Goal: Task Accomplishment & Management: Manage account settings

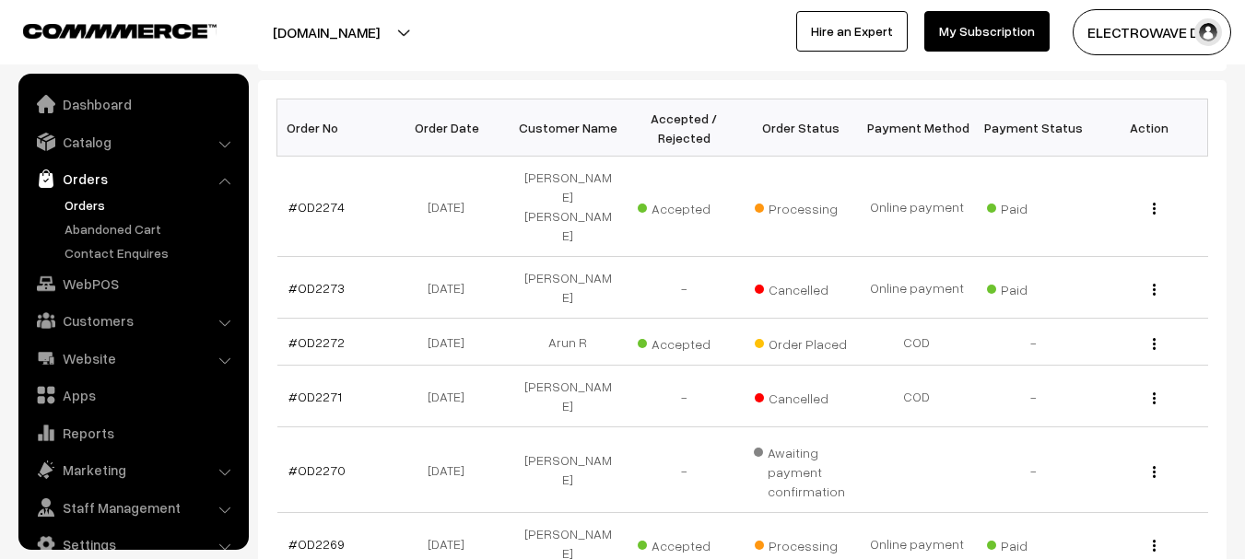
scroll to position [29, 0]
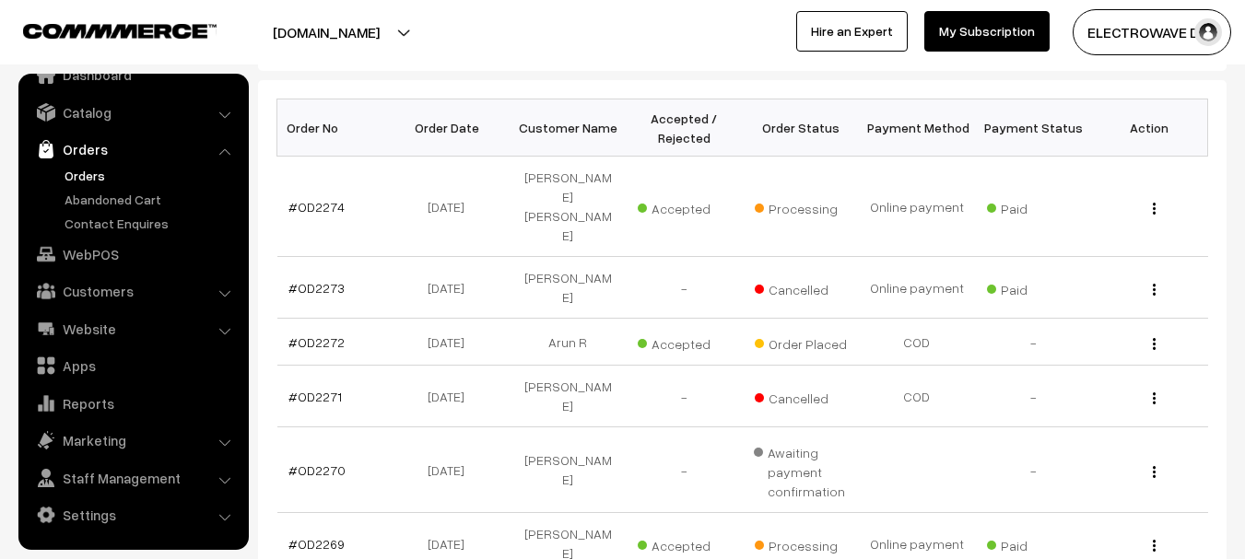
click at [79, 175] on link "Orders" at bounding box center [151, 175] width 182 height 19
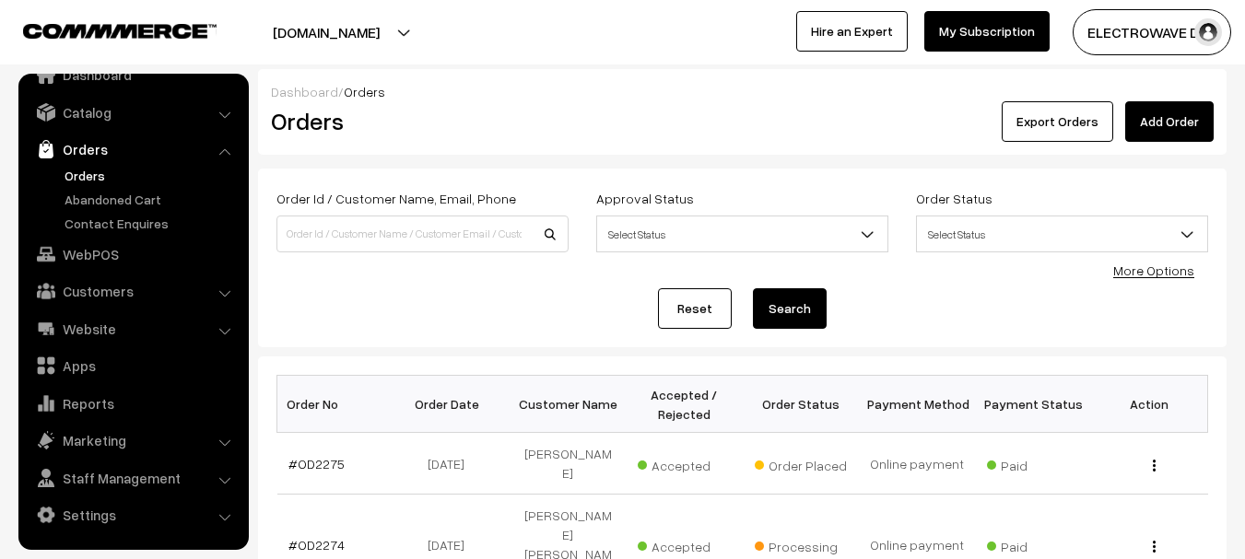
scroll to position [92, 0]
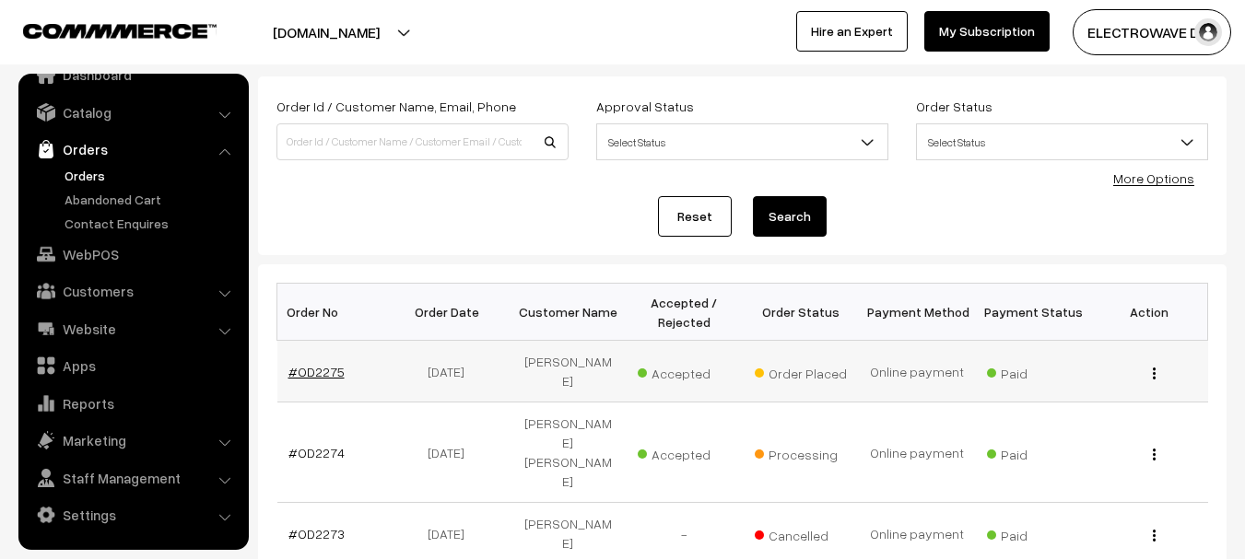
click at [325, 364] on link "#OD2275" at bounding box center [316, 372] width 56 height 16
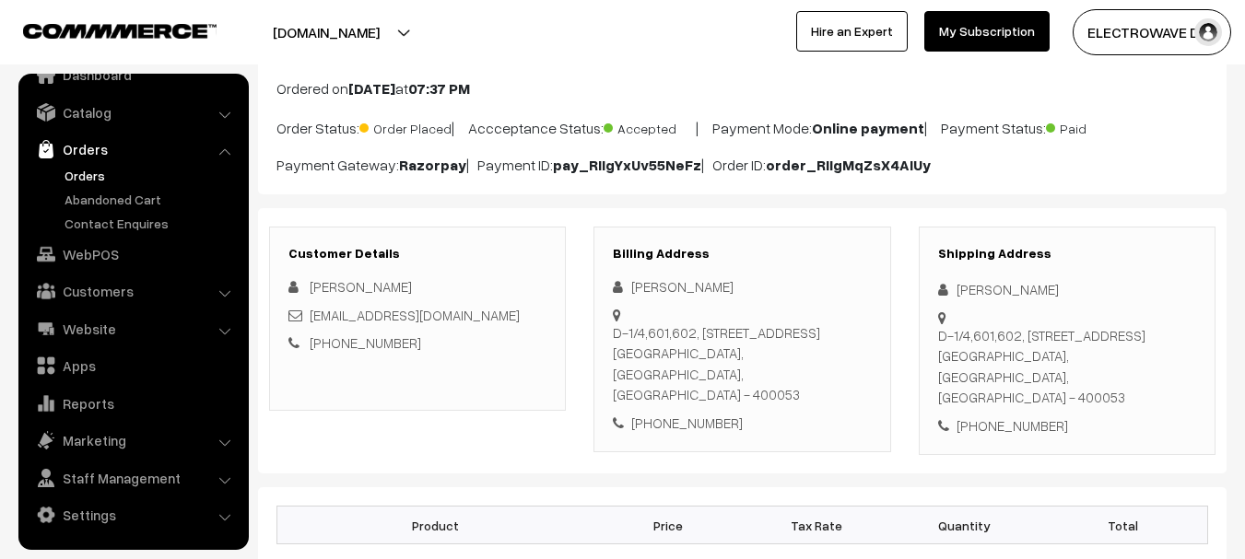
scroll to position [92, 0]
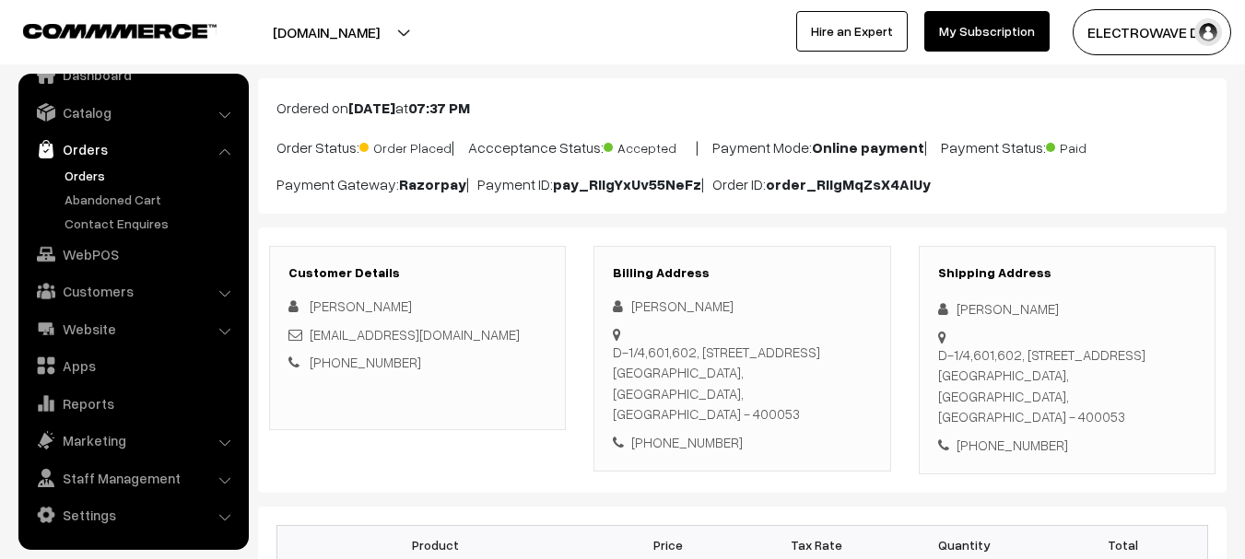
click at [1120, 390] on div "[STREET_ADDRESS]" at bounding box center [1067, 386] width 258 height 83
copy div "400053"
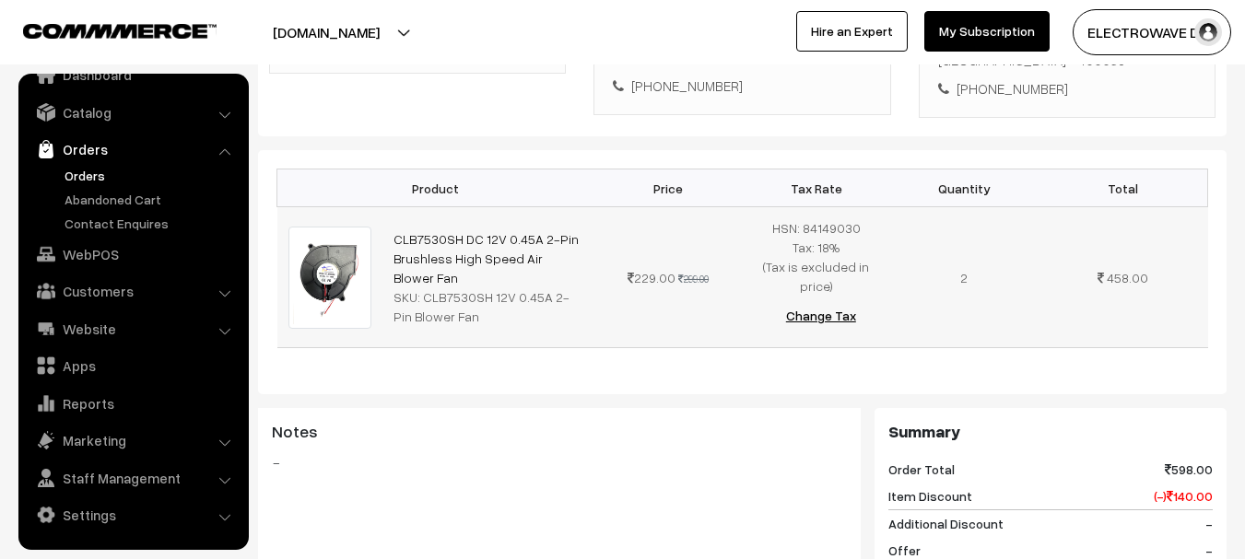
scroll to position [369, 0]
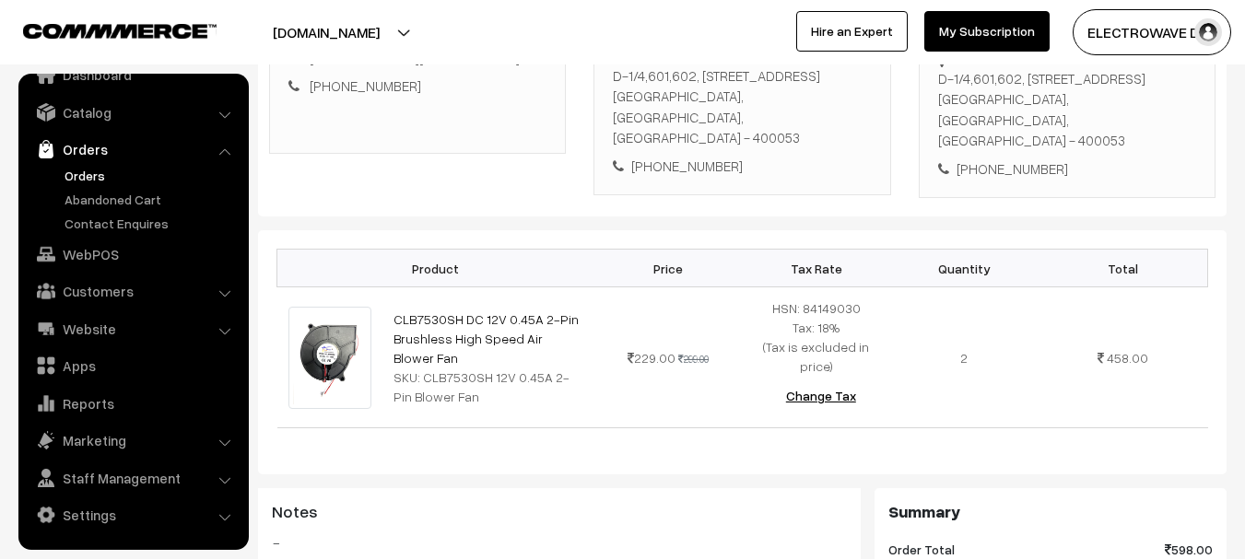
click at [96, 178] on link "Orders" at bounding box center [151, 175] width 182 height 19
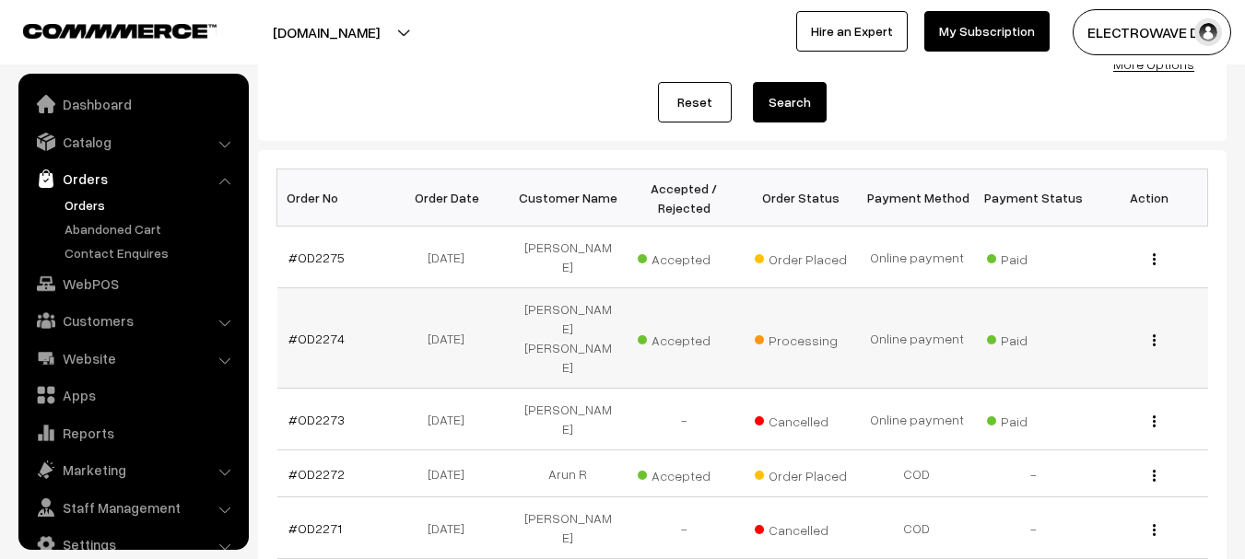
scroll to position [29, 0]
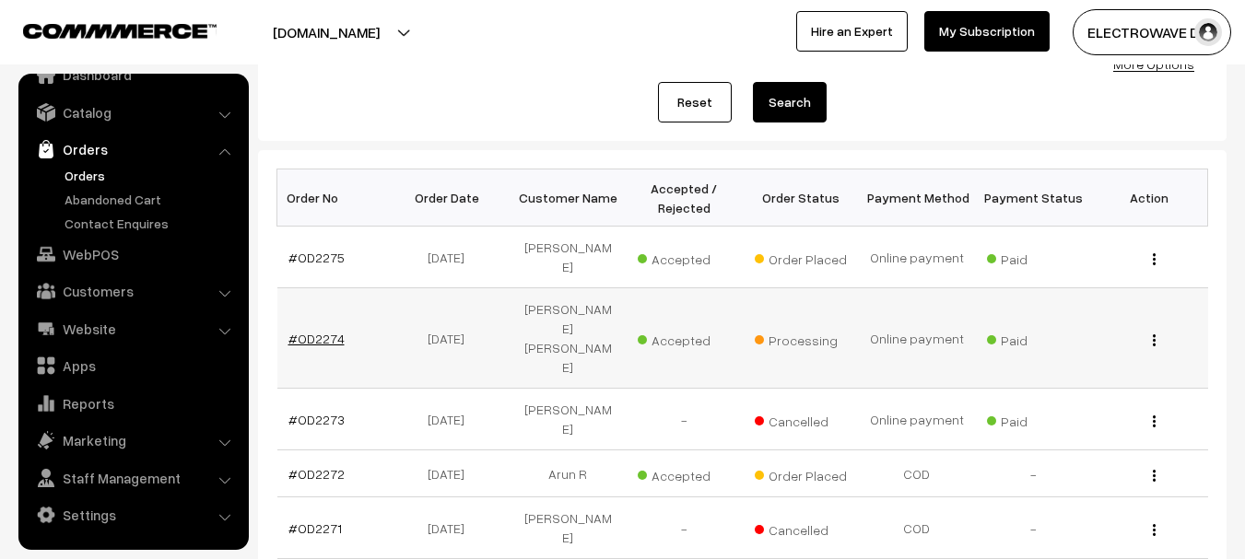
click at [310, 331] on link "#OD2274" at bounding box center [316, 339] width 56 height 16
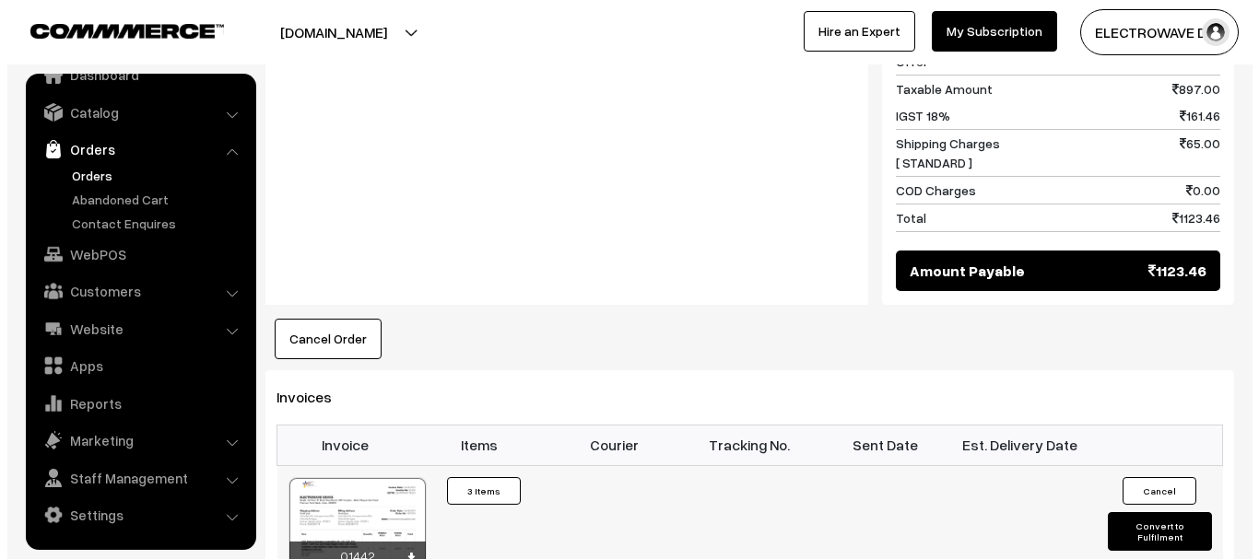
scroll to position [1106, 0]
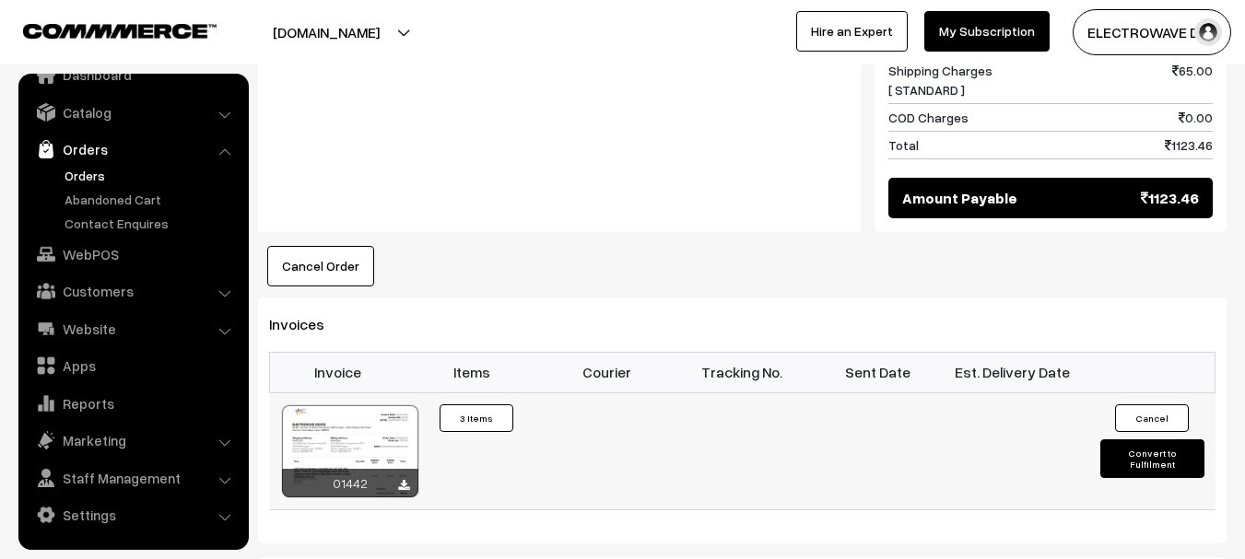
click at [1147, 440] on button "Convert to Fulfilment" at bounding box center [1152, 459] width 104 height 39
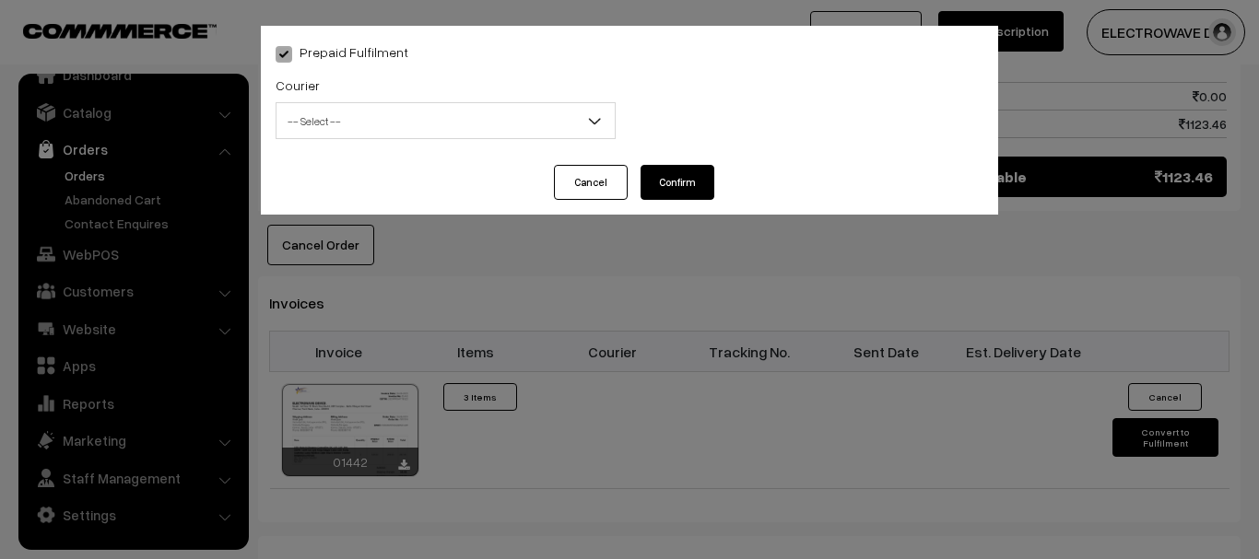
click at [381, 125] on span "-- Select --" at bounding box center [445, 121] width 338 height 32
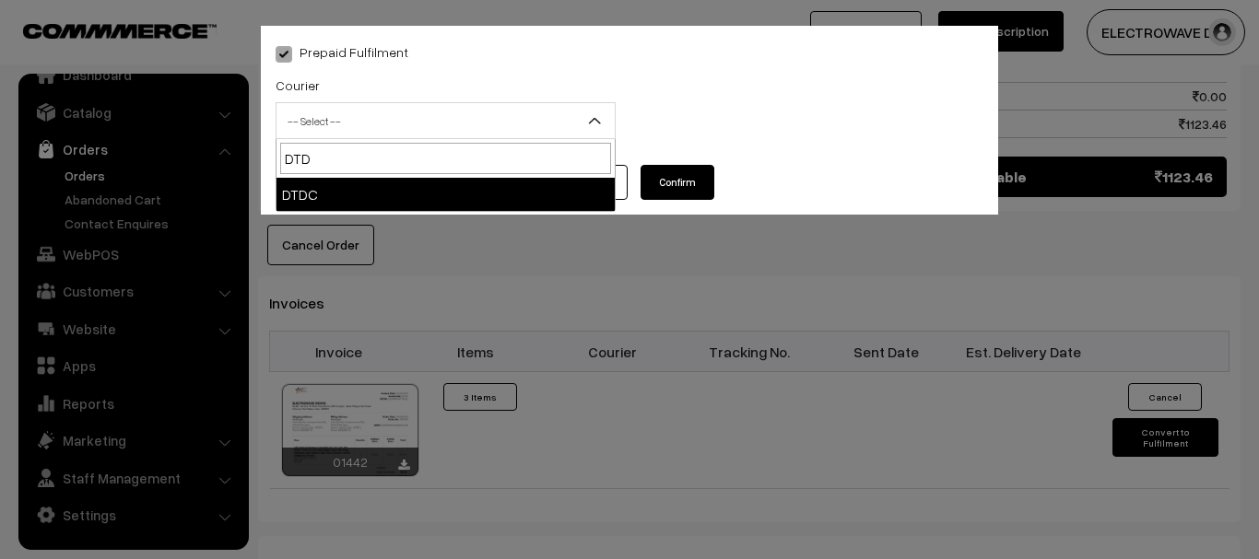
type input "DTDC"
select select "7"
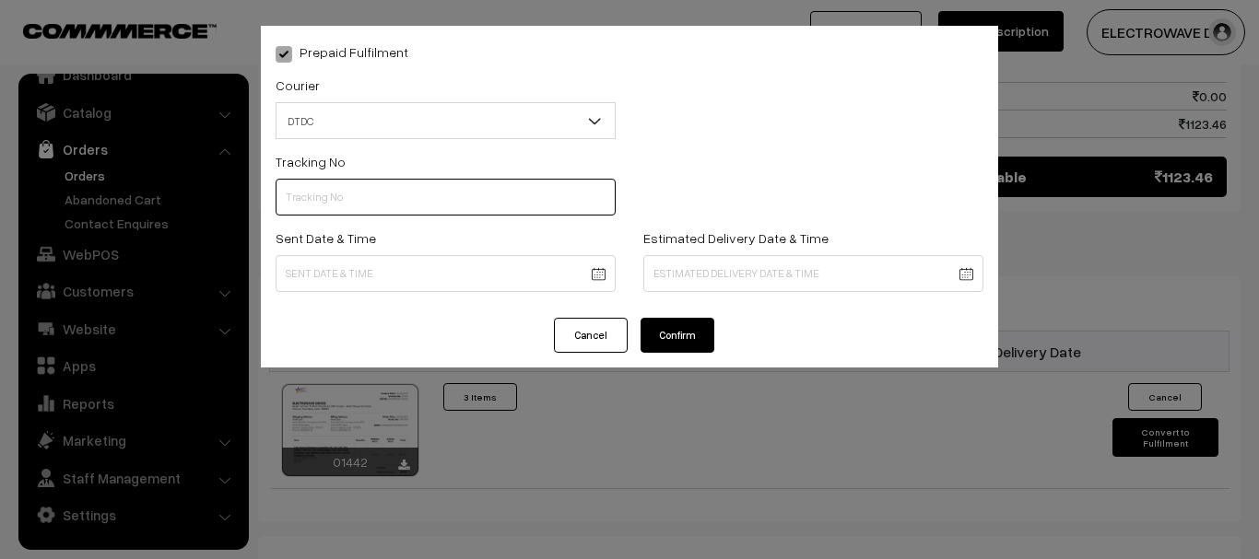
click at [435, 203] on input "text" at bounding box center [446, 197] width 340 height 37
paste input "C55404128"
type input "C55404129"
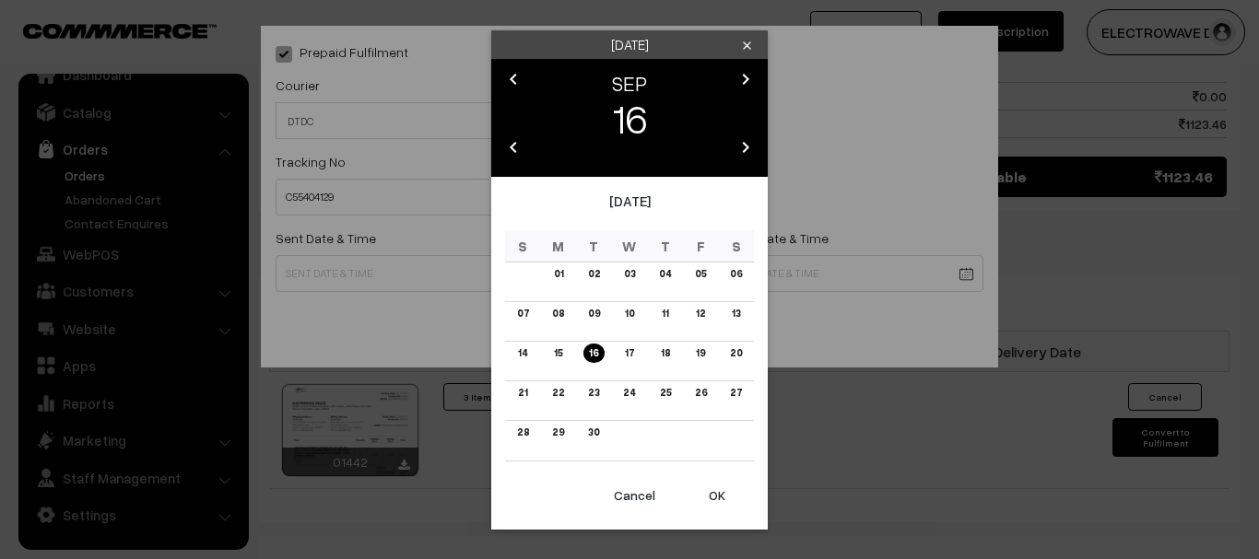
click at [706, 503] on button "OK" at bounding box center [717, 495] width 74 height 41
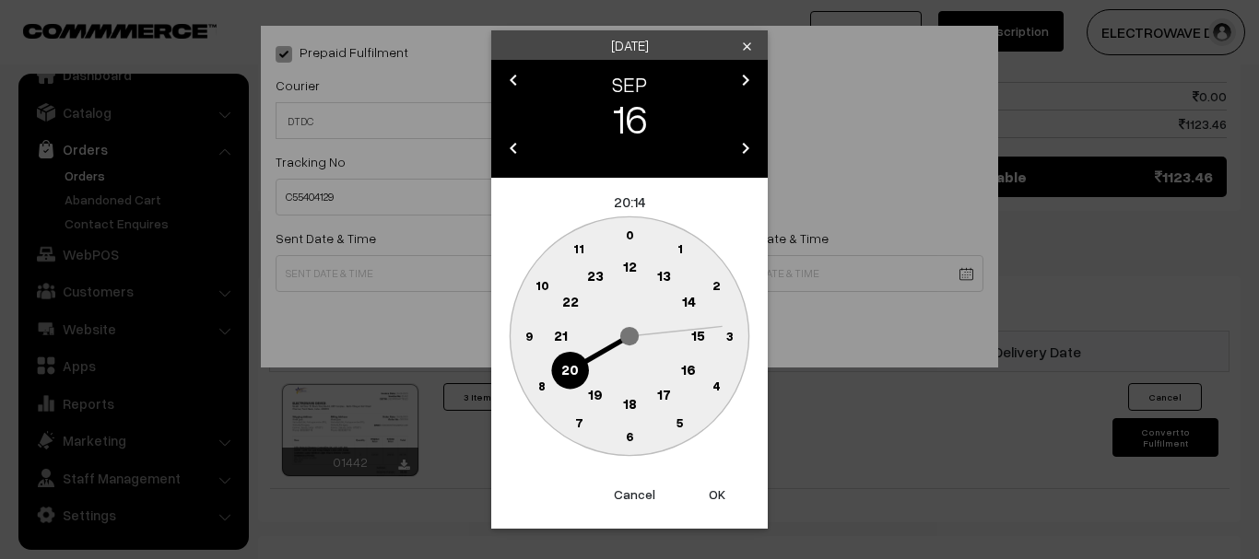
click at [706, 503] on button "OK" at bounding box center [717, 495] width 74 height 41
type input "16-09-2025 20:14"
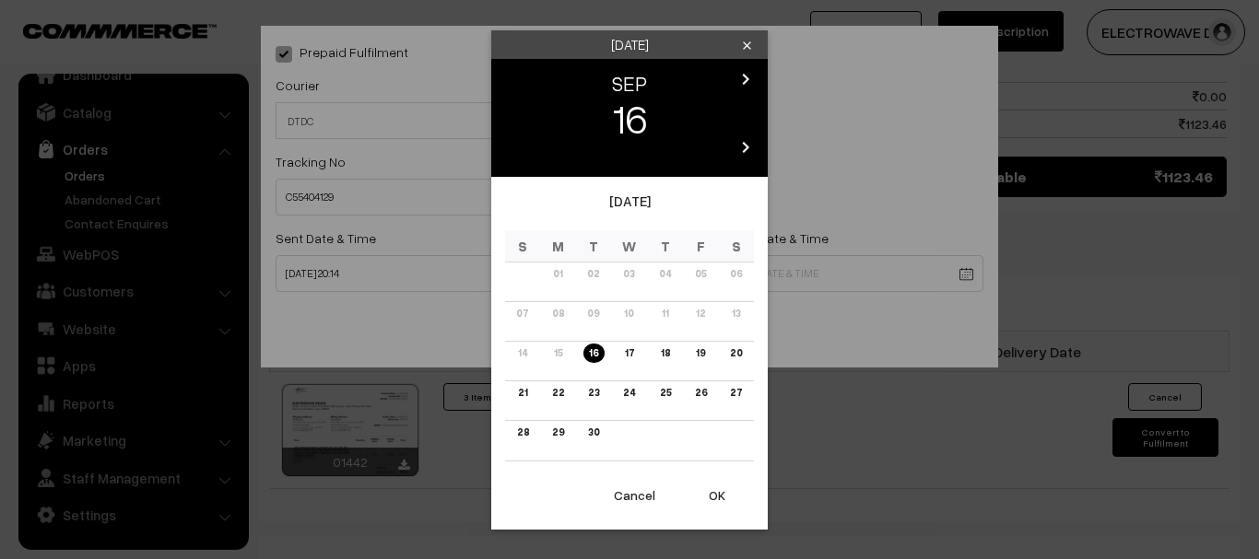
click at [729, 351] on link "20" at bounding box center [735, 353] width 23 height 19
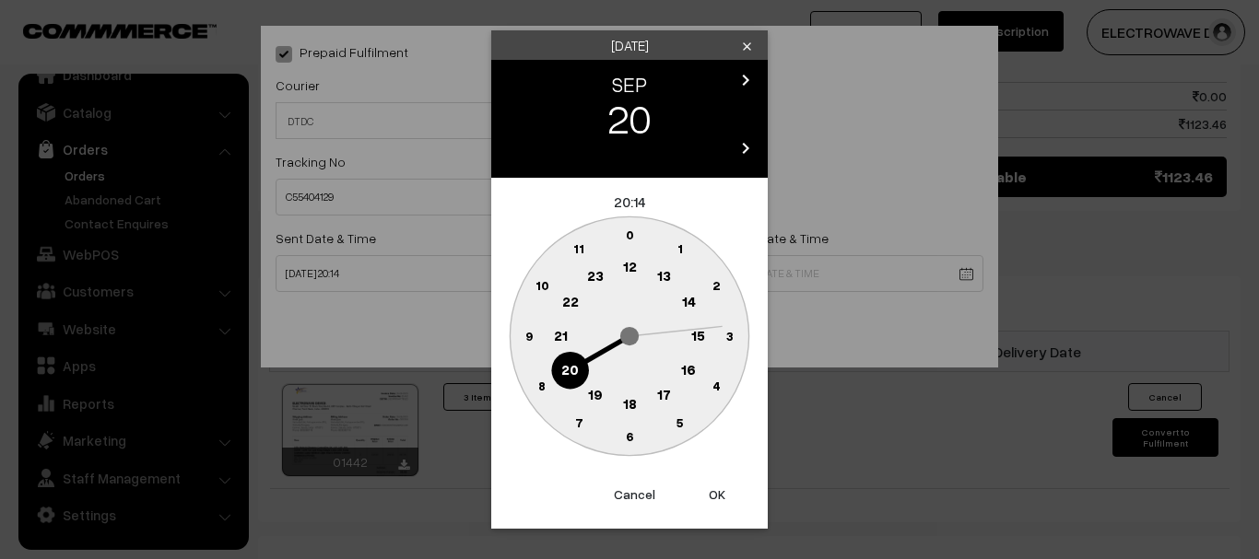
click at [711, 499] on button "OK" at bounding box center [717, 495] width 74 height 41
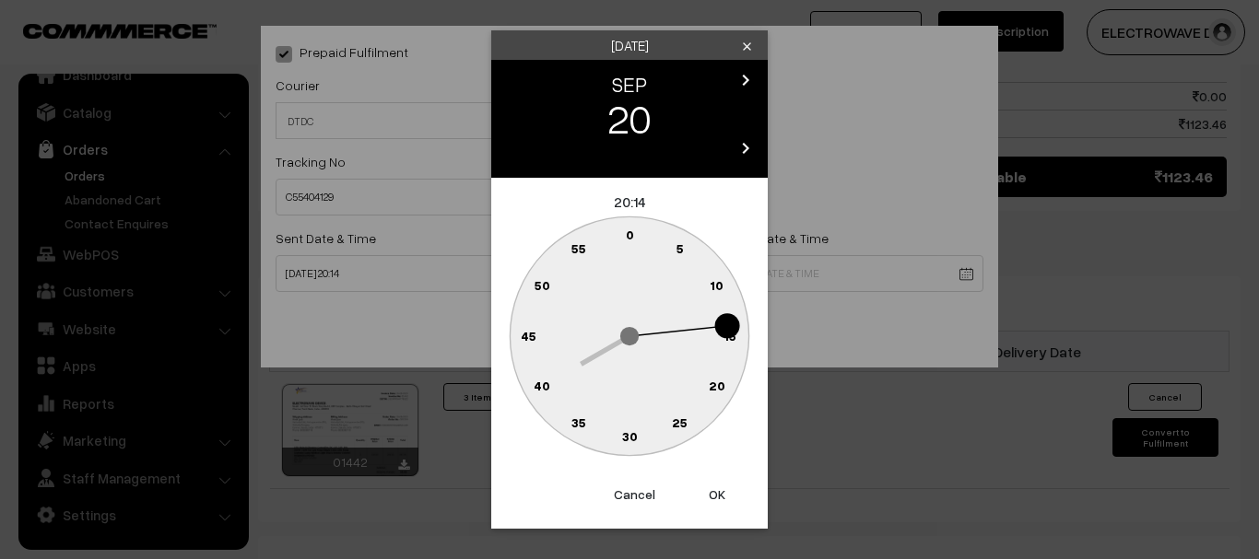
drag, startPoint x: 711, startPoint y: 499, endPoint x: 692, endPoint y: 352, distance: 148.7
click at [711, 499] on button "OK" at bounding box center [717, 495] width 74 height 41
type input "20-09-2025 20:14"
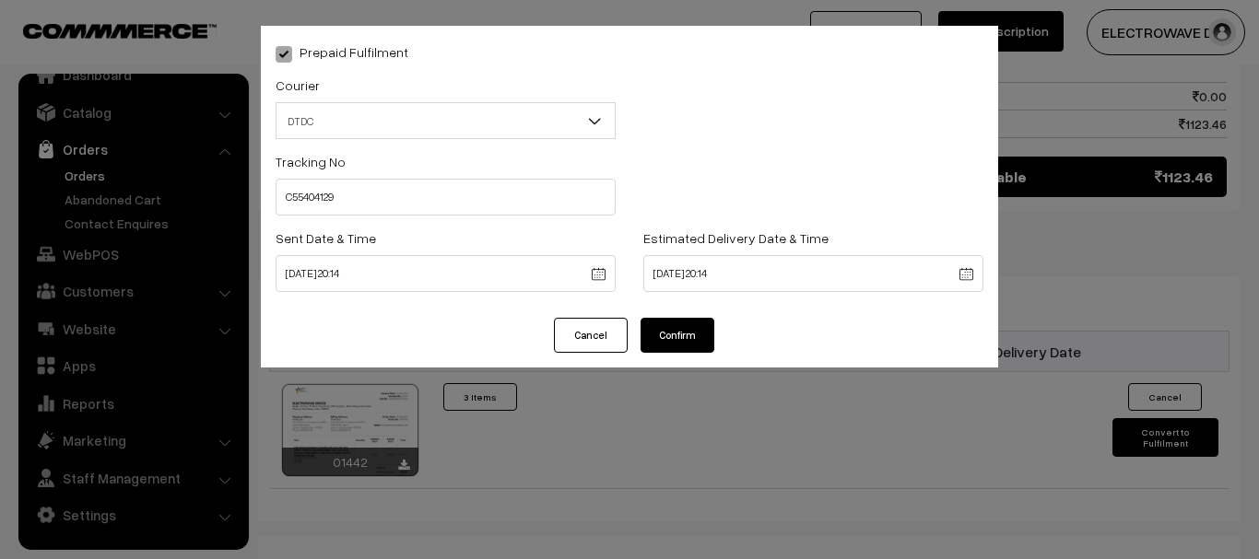
click at [704, 329] on button "Confirm" at bounding box center [677, 335] width 74 height 35
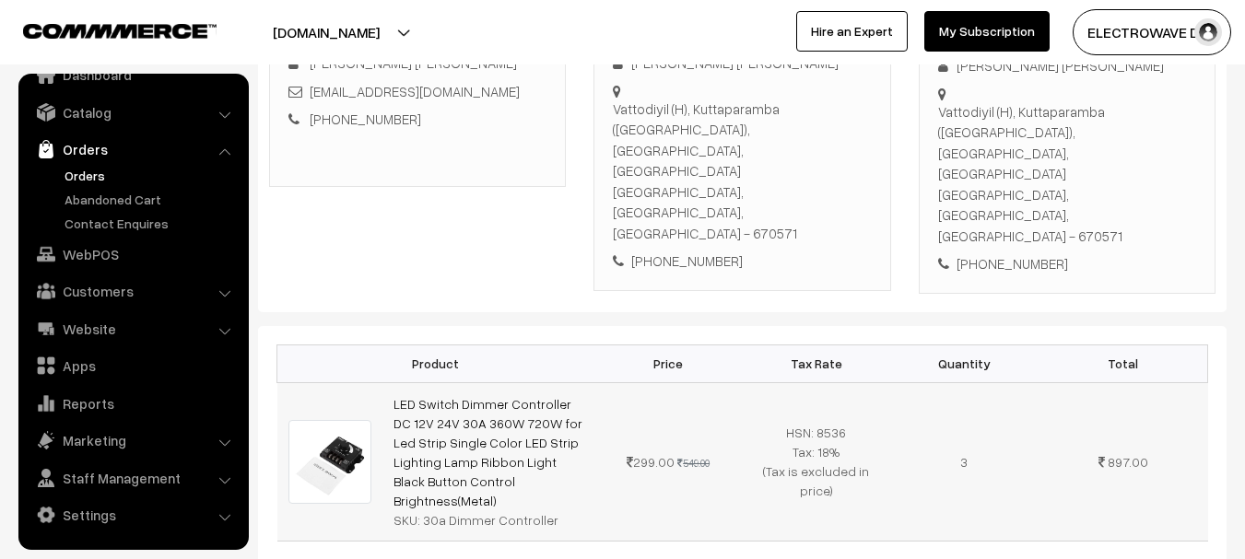
scroll to position [184, 0]
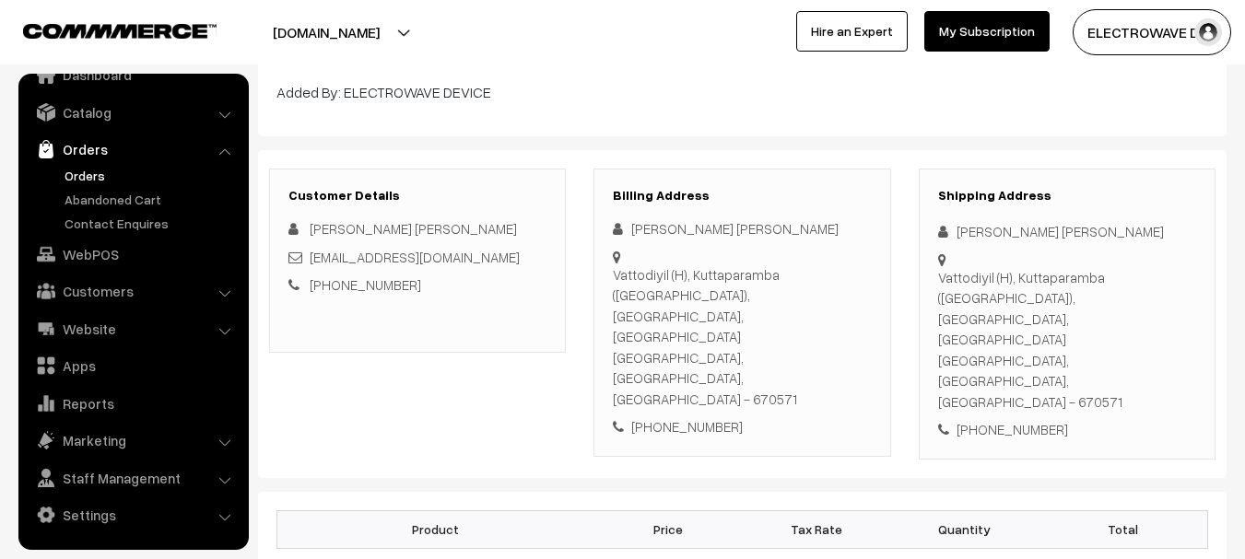
click at [65, 163] on link "Orders" at bounding box center [132, 149] width 219 height 33
click at [92, 180] on link "Orders" at bounding box center [151, 175] width 182 height 19
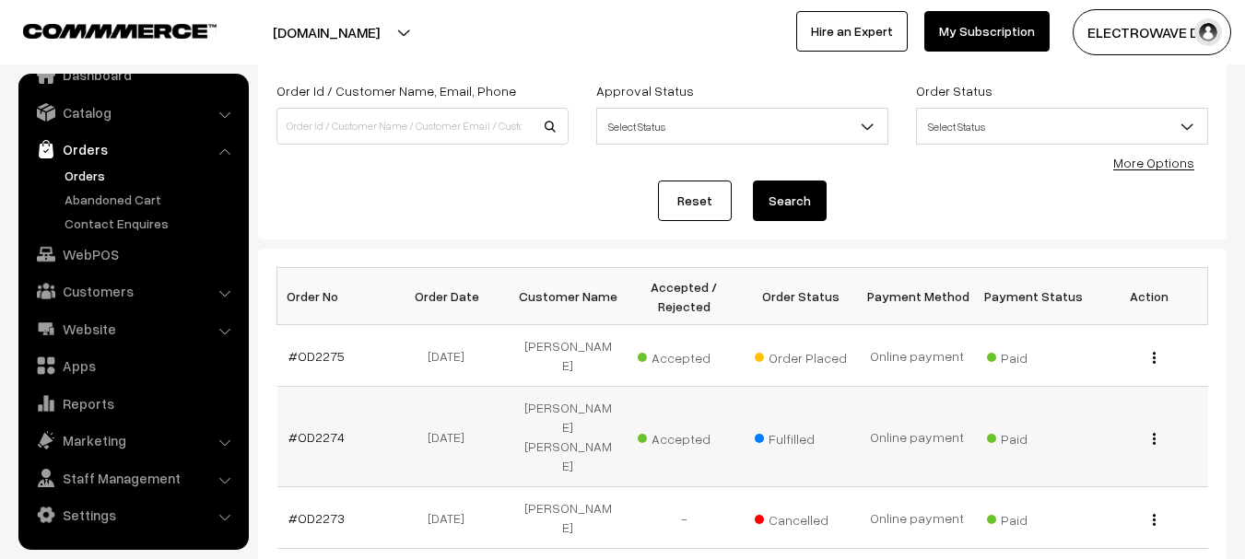
scroll to position [369, 0]
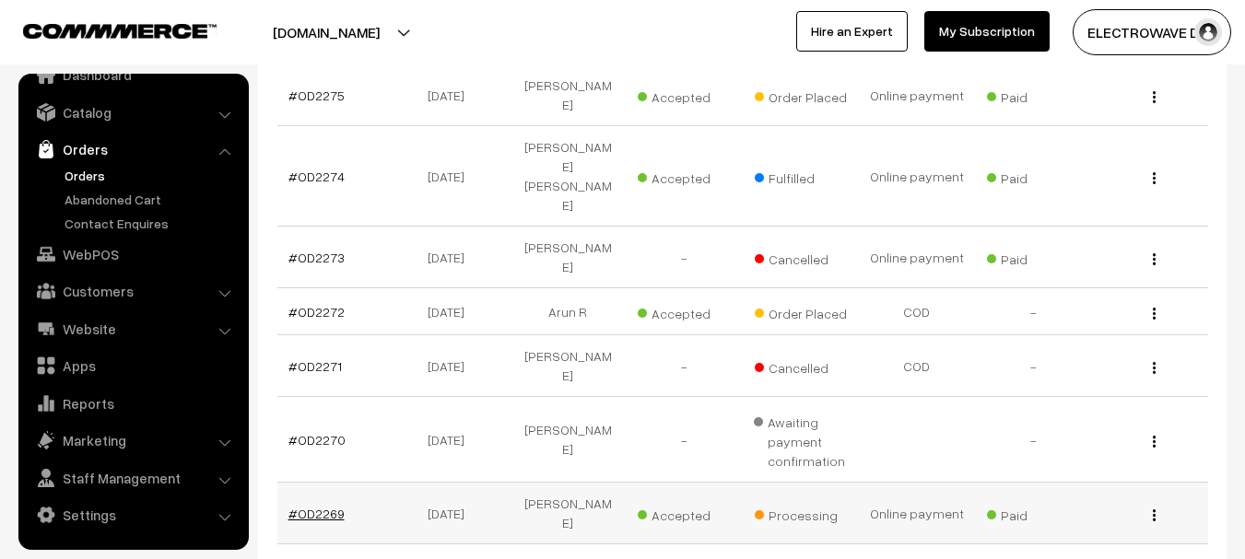
click at [317, 506] on link "#OD2269" at bounding box center [316, 514] width 56 height 16
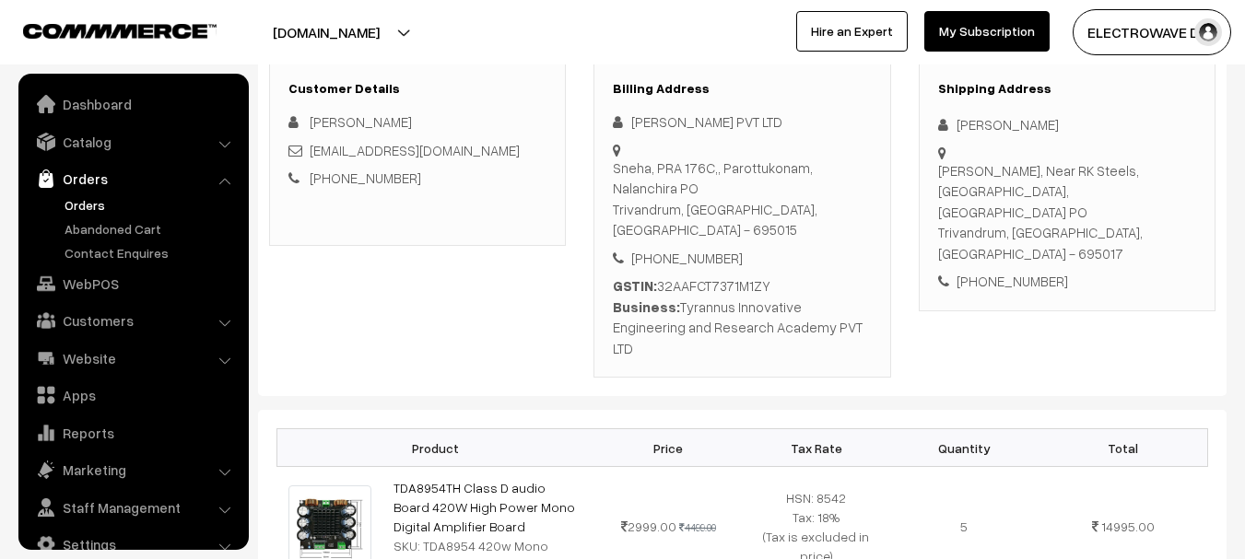
scroll to position [29, 0]
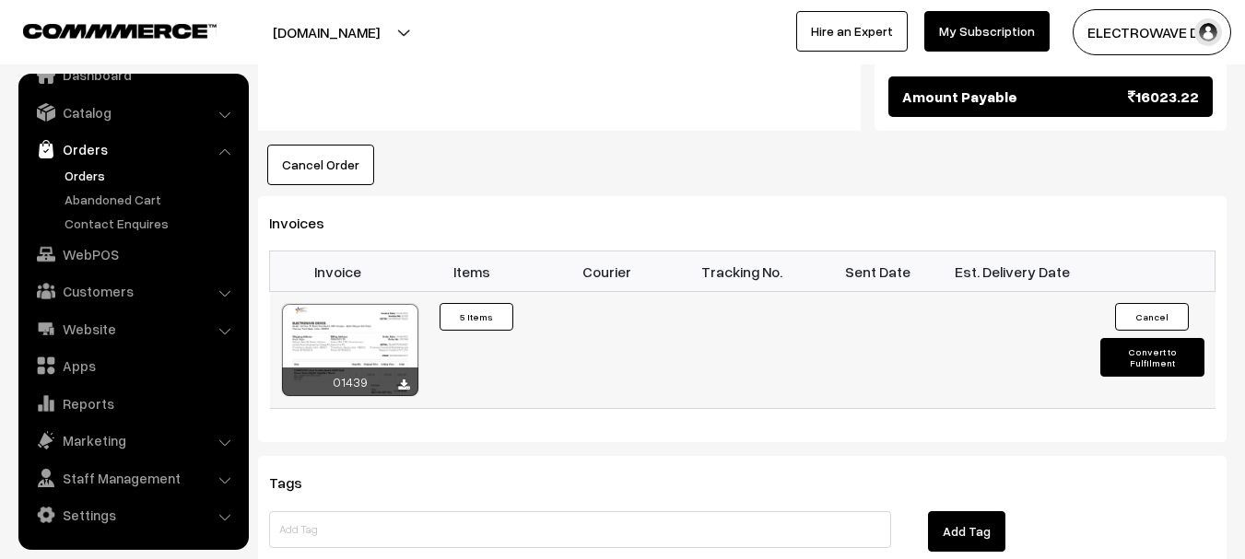
click at [1142, 338] on button "Convert to Fulfilment" at bounding box center [1152, 357] width 104 height 39
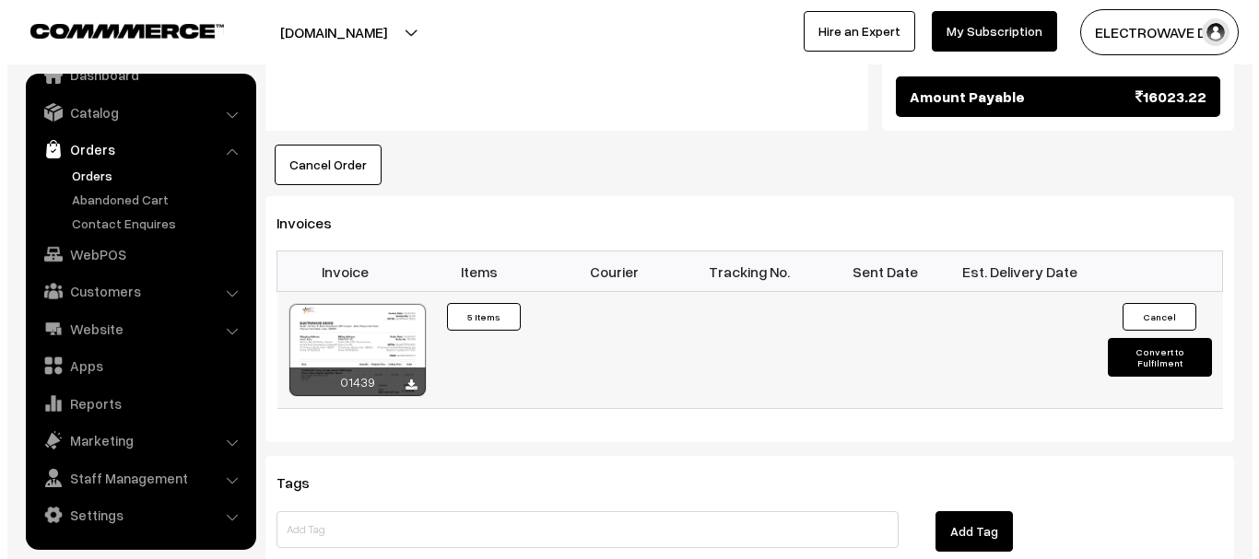
scroll to position [1200, 0]
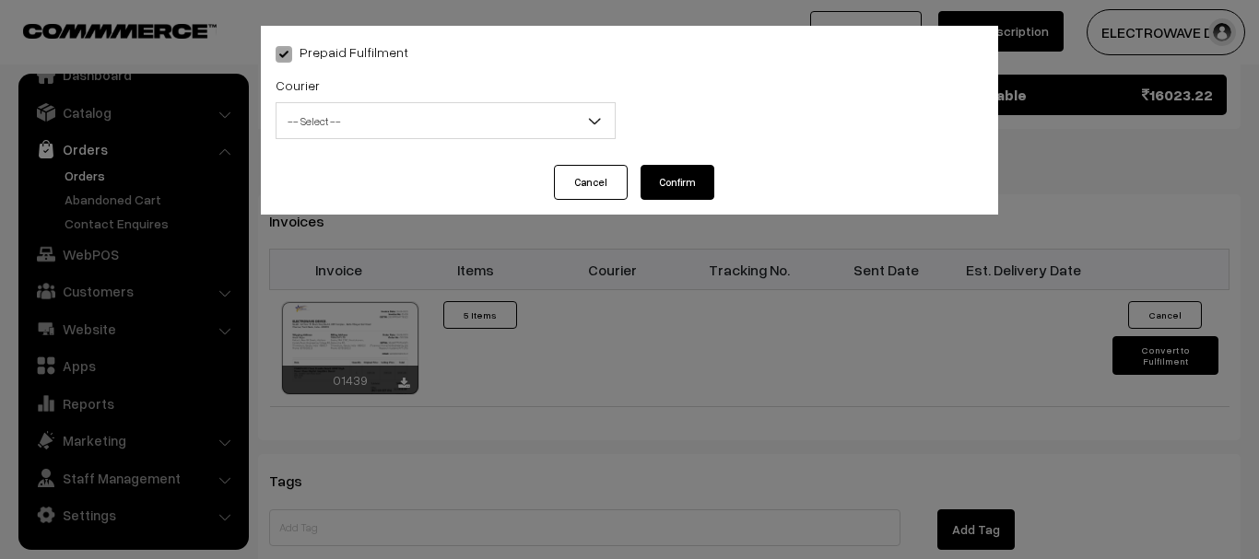
click at [422, 141] on div "Courier -- Select -- BlueDart Xpressbees Delhivery Speed Post Dunzo DTDC shreet…" at bounding box center [446, 112] width 368 height 76
click at [423, 126] on span "-- Select --" at bounding box center [445, 121] width 338 height 32
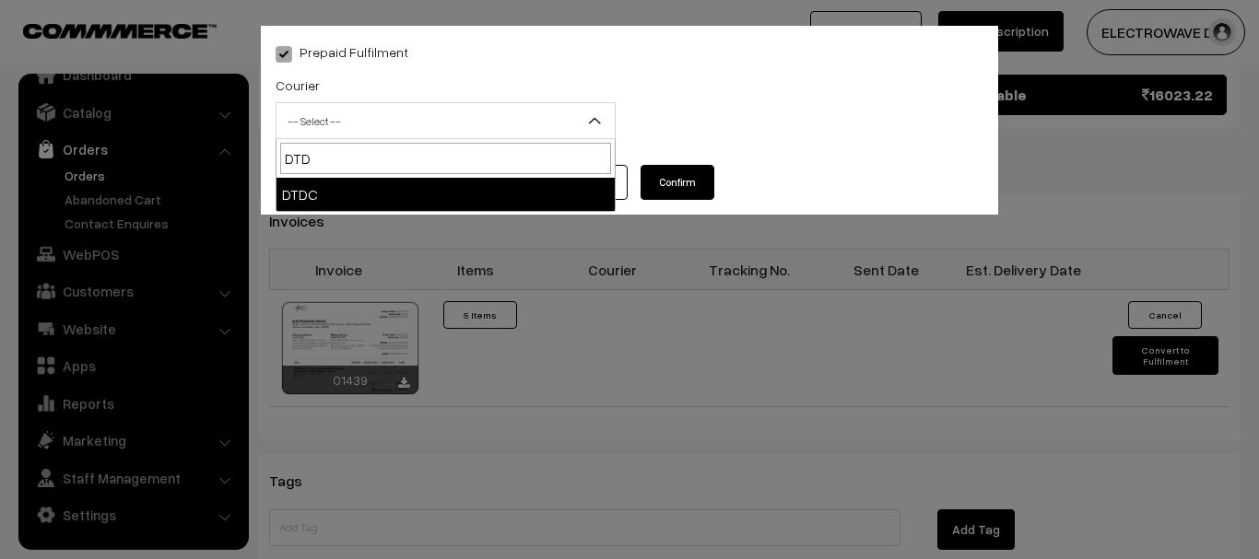
type input "DTDC"
select select "7"
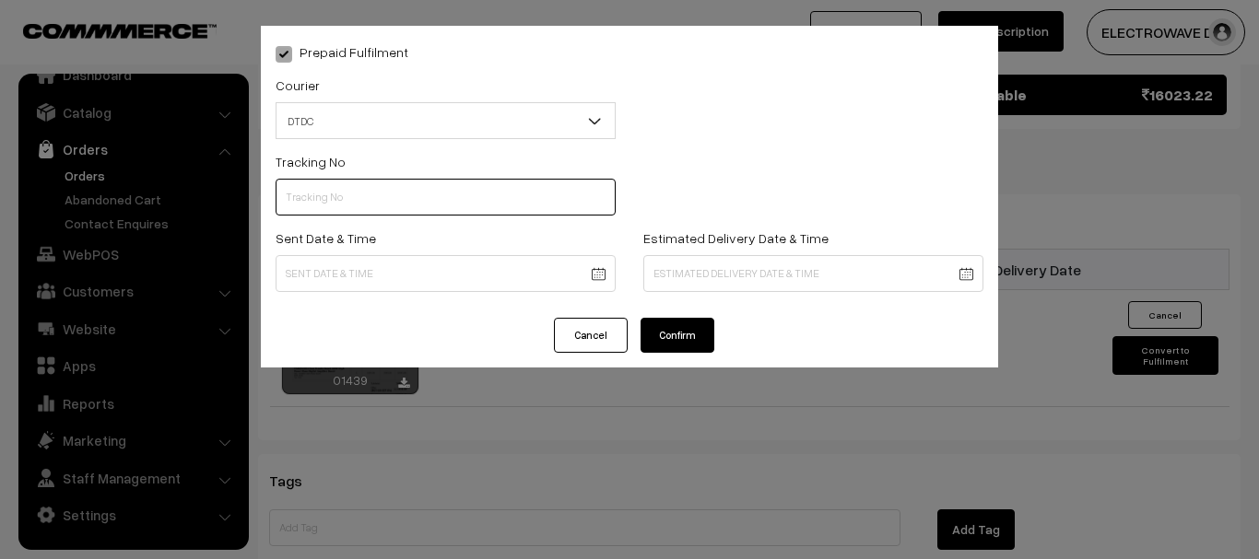
click at [433, 187] on input "text" at bounding box center [446, 197] width 340 height 37
paste input "C55404128"
type input "C55404130"
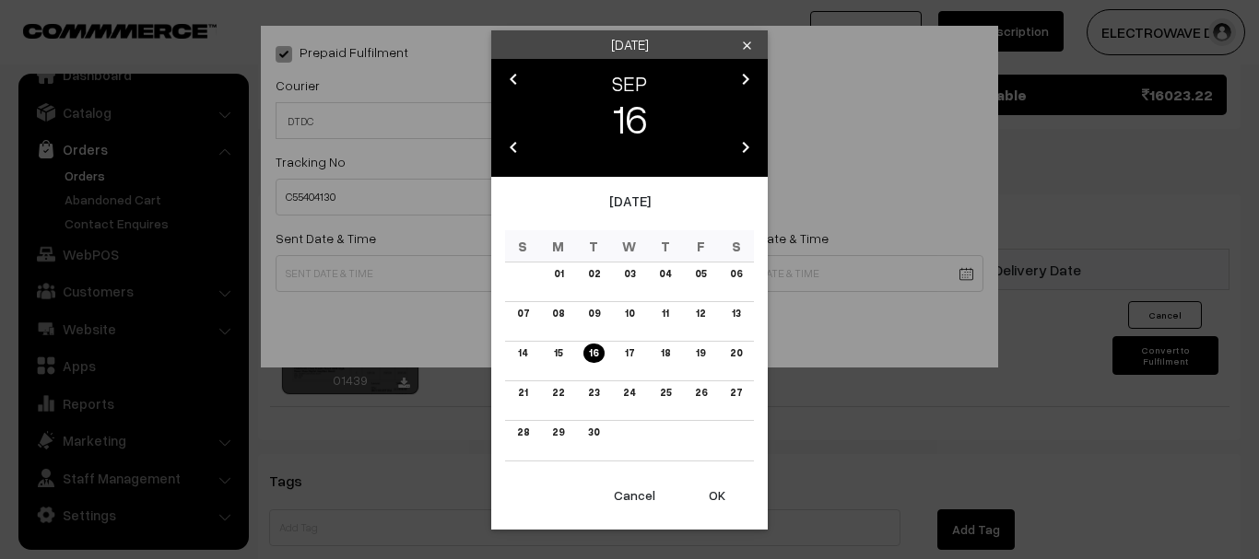
click at [713, 493] on button "OK" at bounding box center [717, 495] width 74 height 41
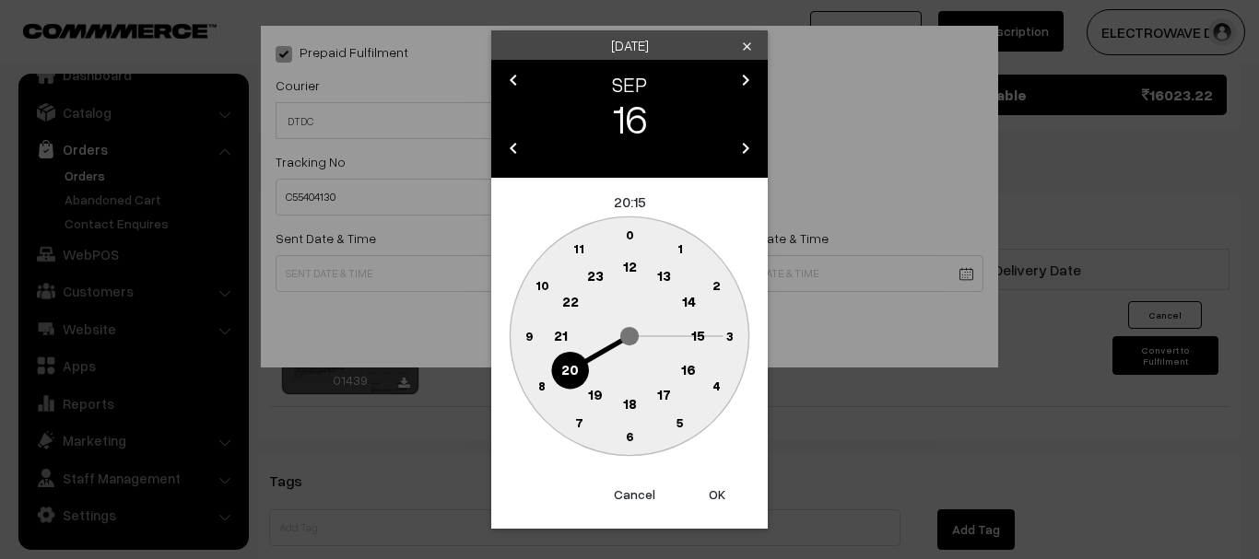
click at [713, 493] on button "OK" at bounding box center [717, 495] width 74 height 41
type input "16-09-2025 20:15"
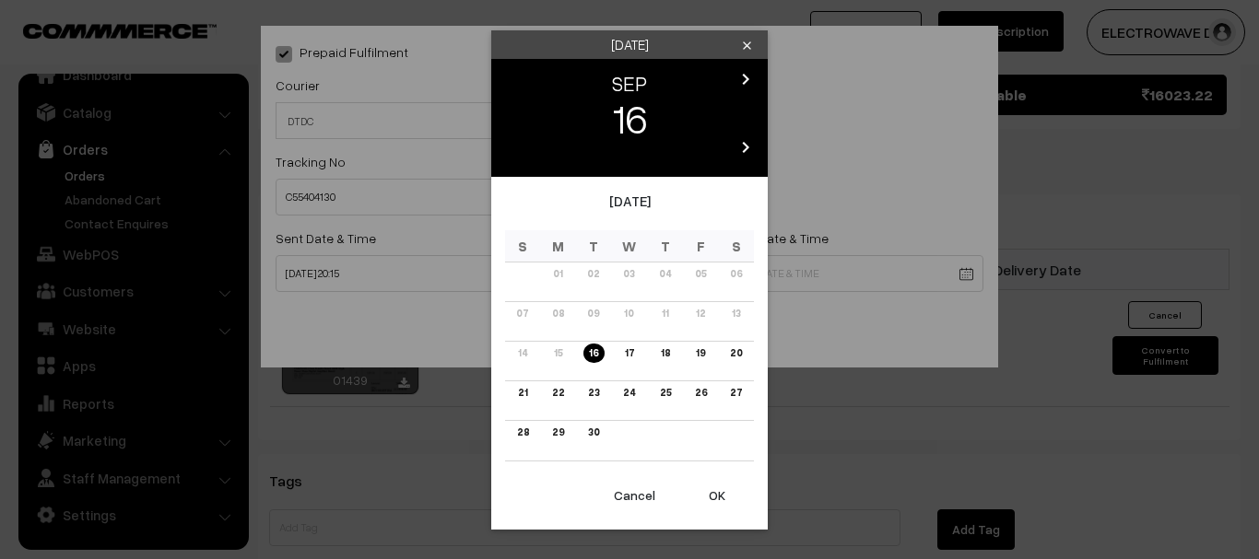
click at [731, 355] on link "20" at bounding box center [735, 353] width 23 height 19
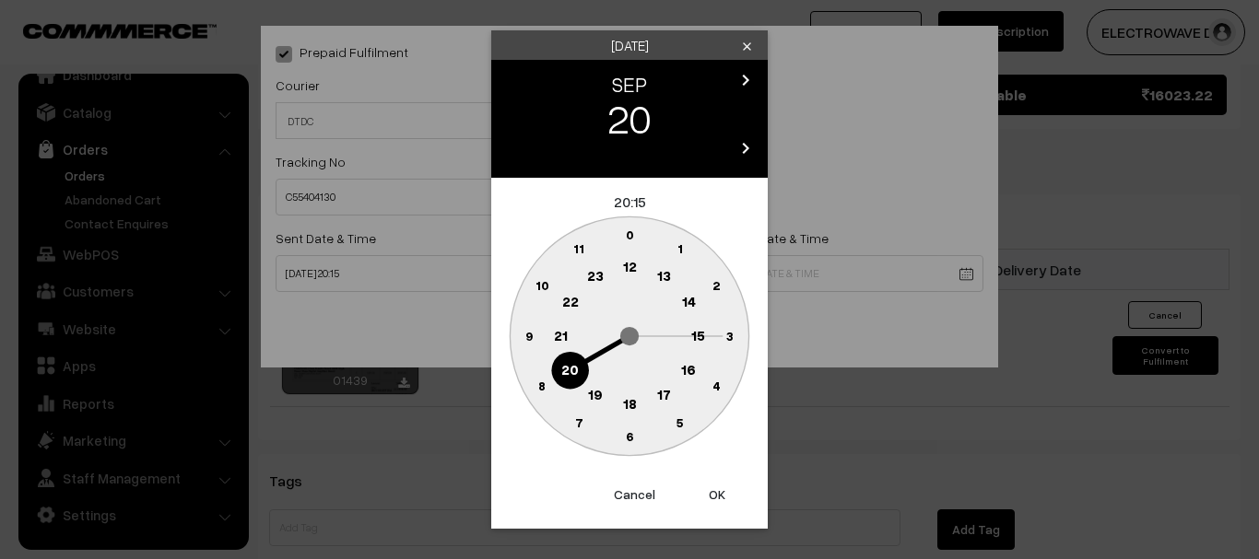
click at [721, 491] on button "OK" at bounding box center [717, 495] width 74 height 41
type input "20-09-2025 20:15"
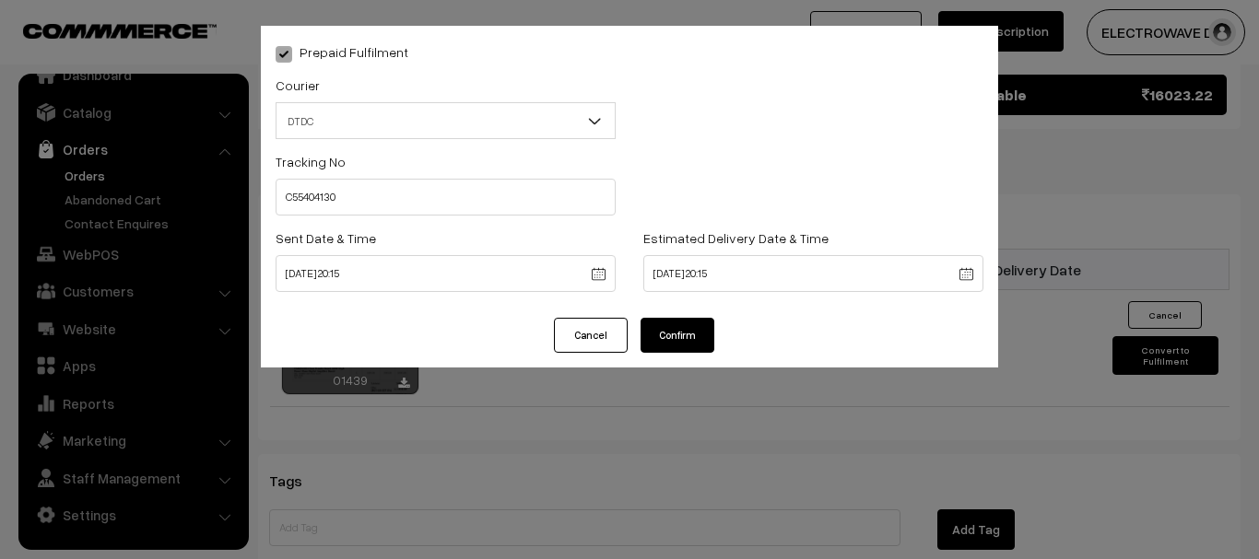
drag, startPoint x: 719, startPoint y: 310, endPoint x: 698, endPoint y: 337, distance: 34.3
click at [707, 328] on div "Prepaid Fulfilment Courier -- Select -- BlueDart Xpressbees Delhivery Speed Pos…" at bounding box center [629, 197] width 737 height 342
click at [695, 340] on button "Confirm" at bounding box center [677, 335] width 74 height 35
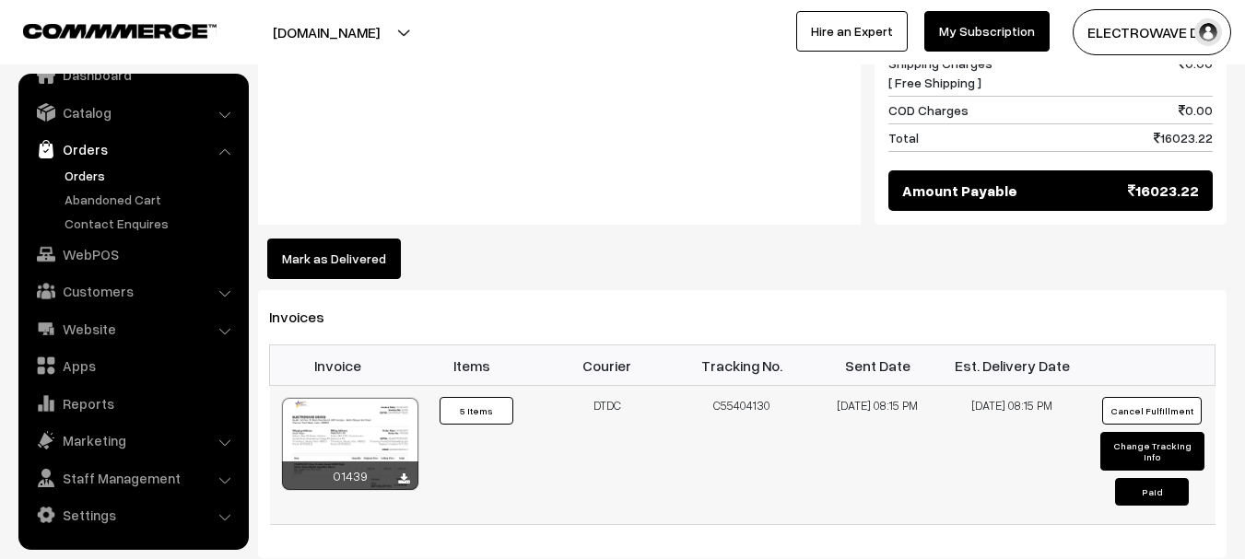
scroll to position [1108, 0]
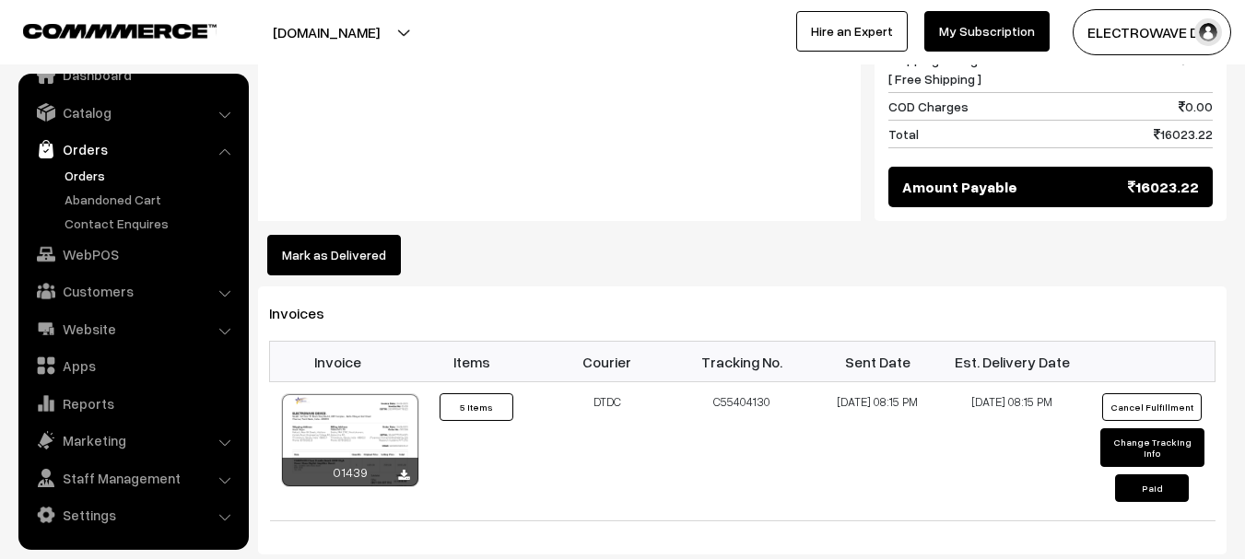
click at [69, 170] on link "Orders" at bounding box center [151, 175] width 182 height 19
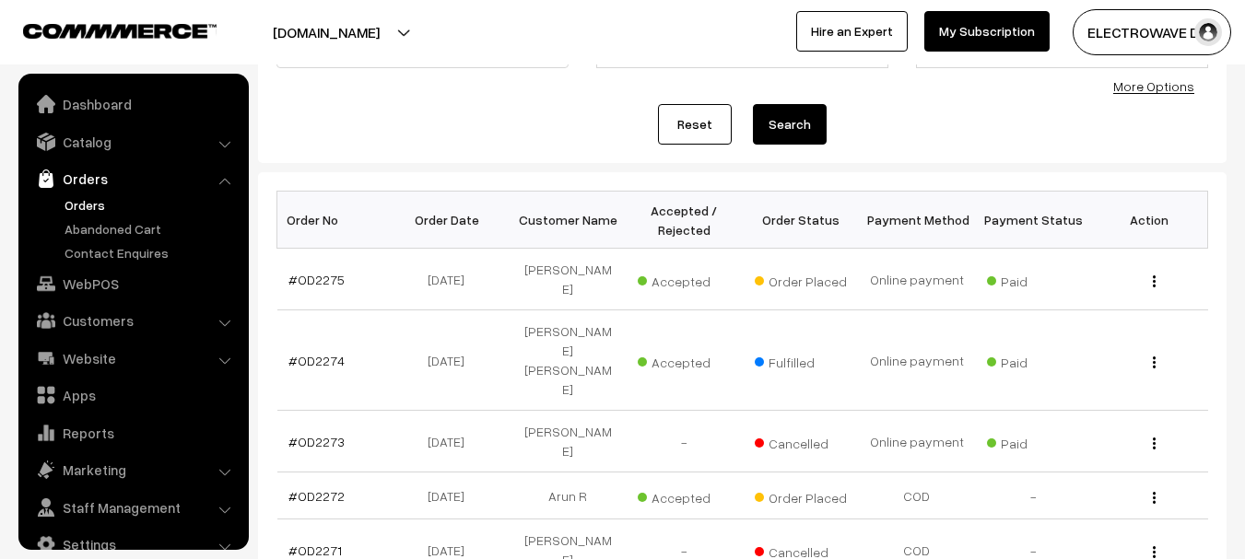
scroll to position [29, 0]
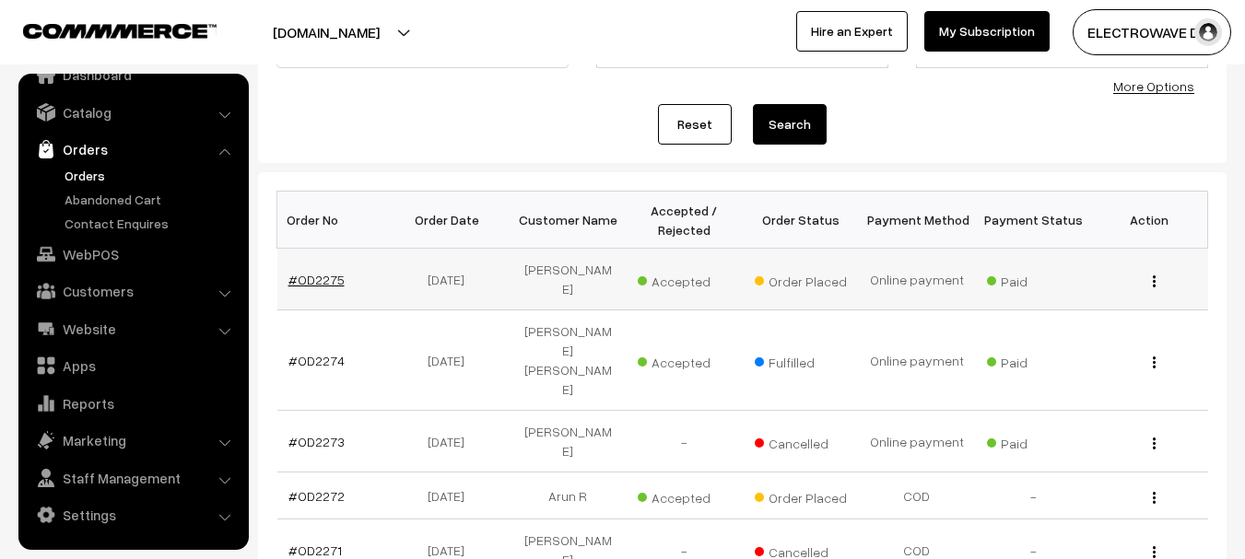
click at [319, 273] on link "#OD2275" at bounding box center [316, 280] width 56 height 16
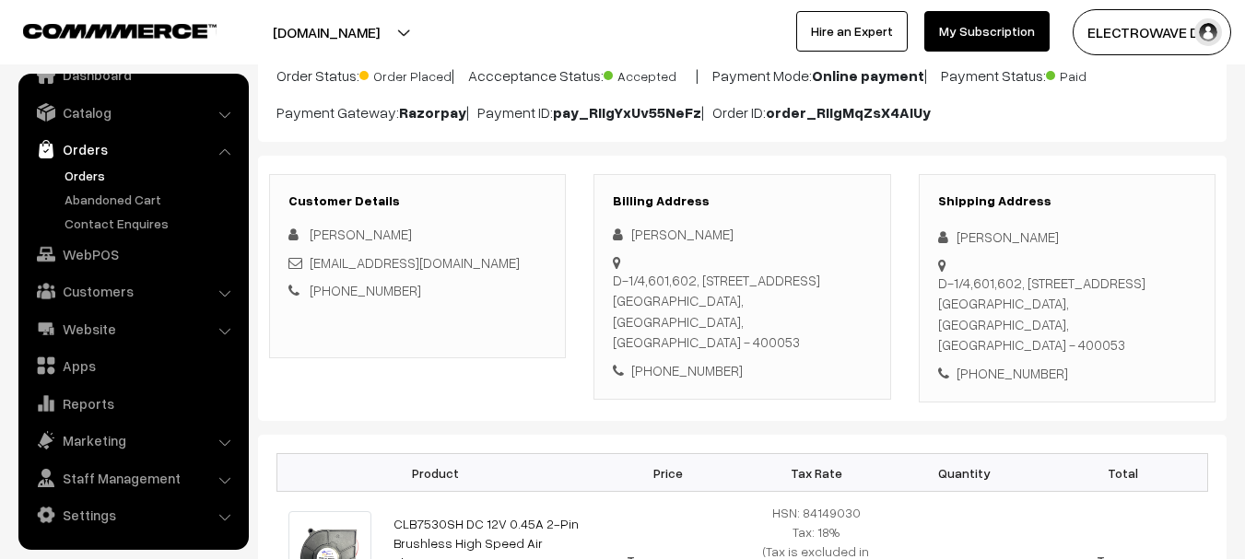
scroll to position [92, 0]
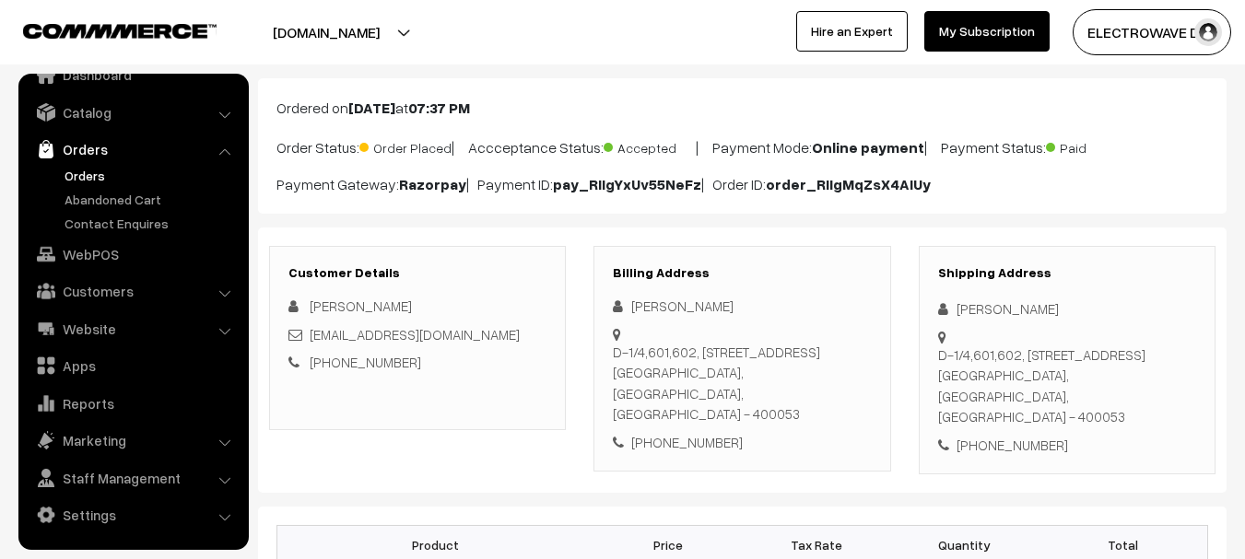
click at [73, 172] on link "Orders" at bounding box center [151, 175] width 182 height 19
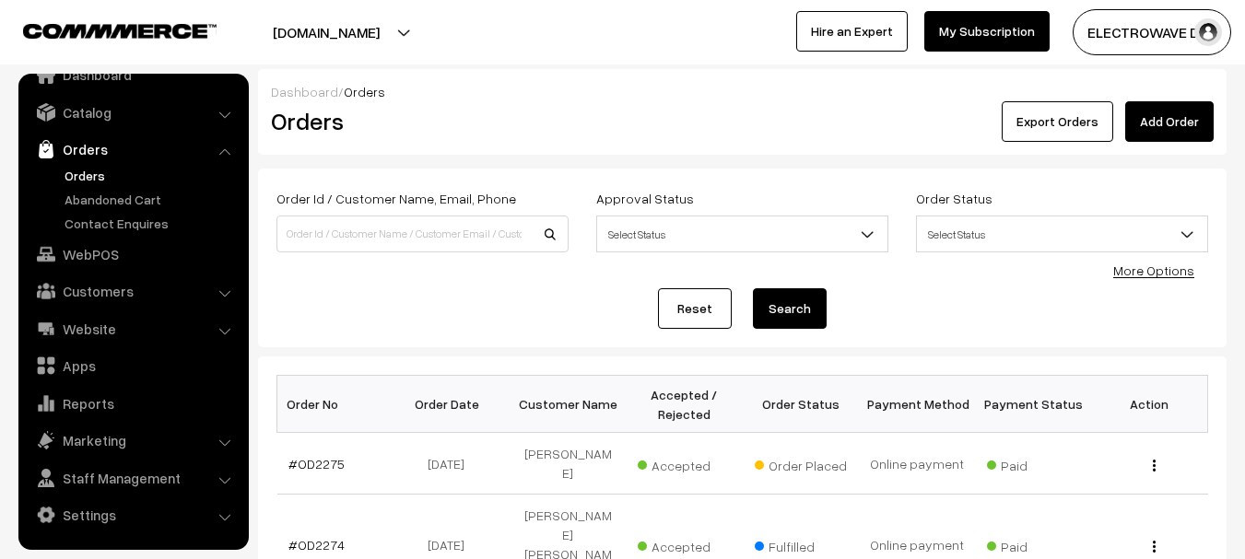
click at [343, 41] on button "[DOMAIN_NAME]" at bounding box center [326, 32] width 236 height 46
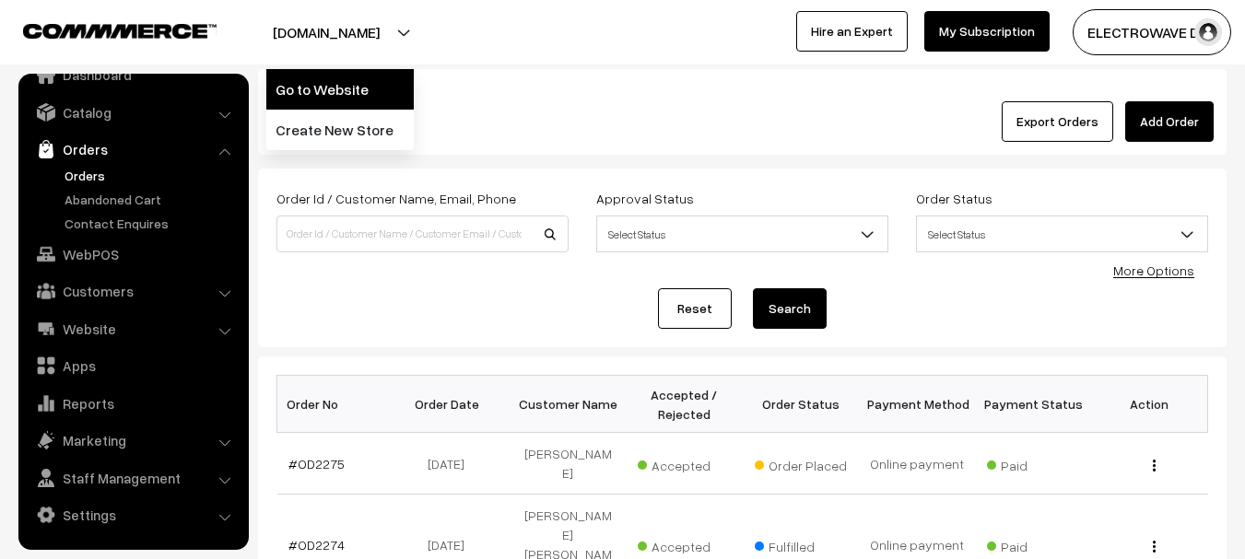
click at [323, 85] on link "Go to Website" at bounding box center [339, 89] width 147 height 41
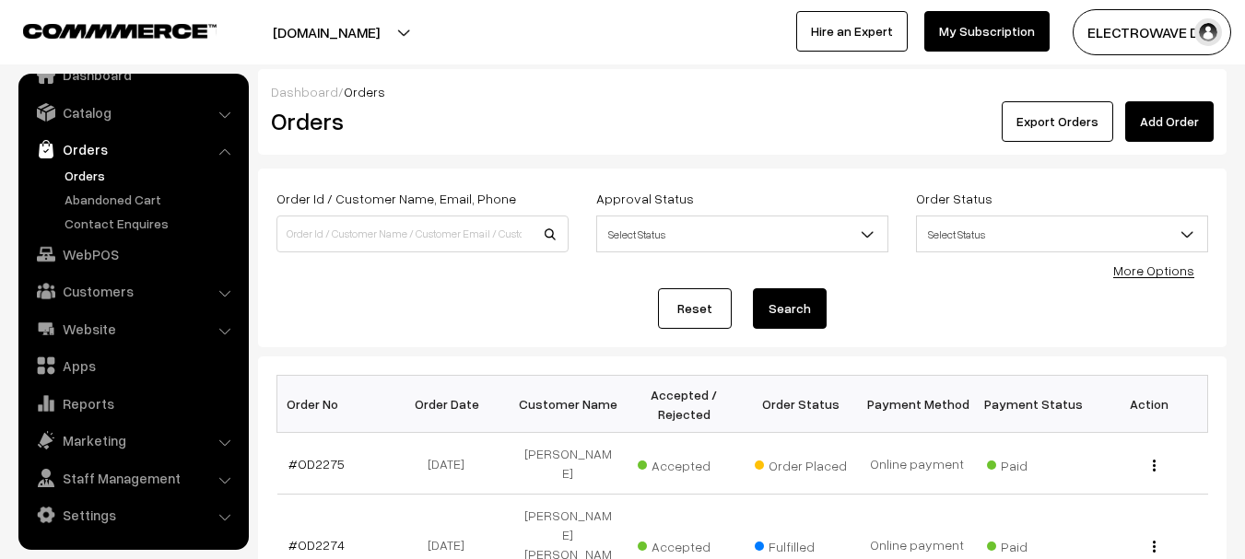
click at [392, 215] on div "Order Id / Customer Name, Email, Phone" at bounding box center [422, 219] width 292 height 65
click at [382, 244] on input at bounding box center [422, 234] width 292 height 37
paste input "OD2255"
type input "OD2255"
click at [753, 288] on button "Search" at bounding box center [790, 308] width 74 height 41
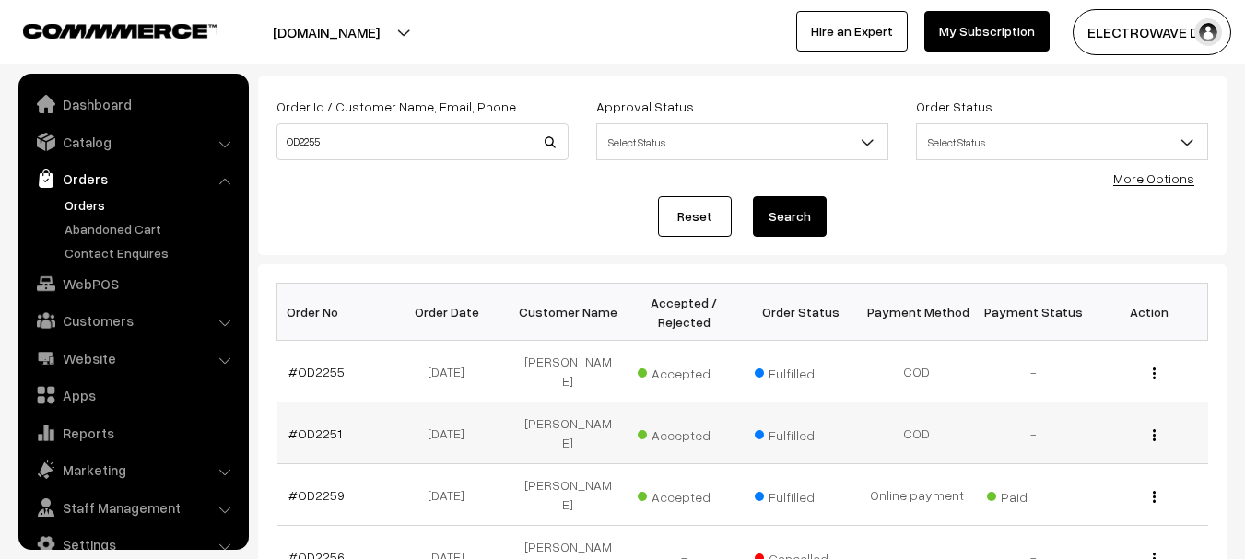
scroll to position [29, 0]
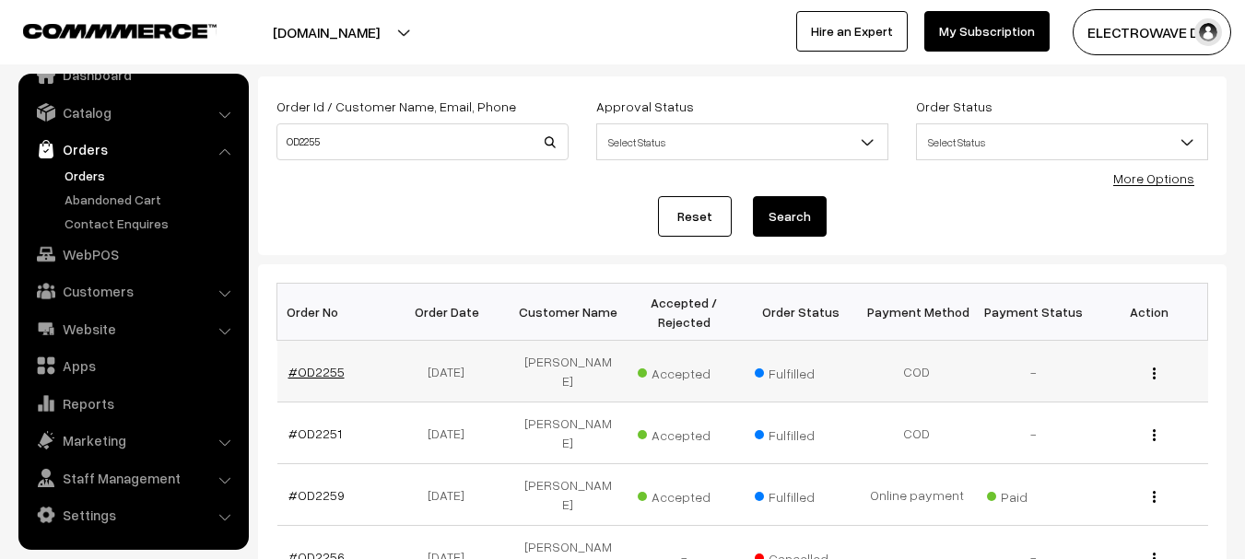
click at [301, 367] on link "#OD2255" at bounding box center [316, 372] width 56 height 16
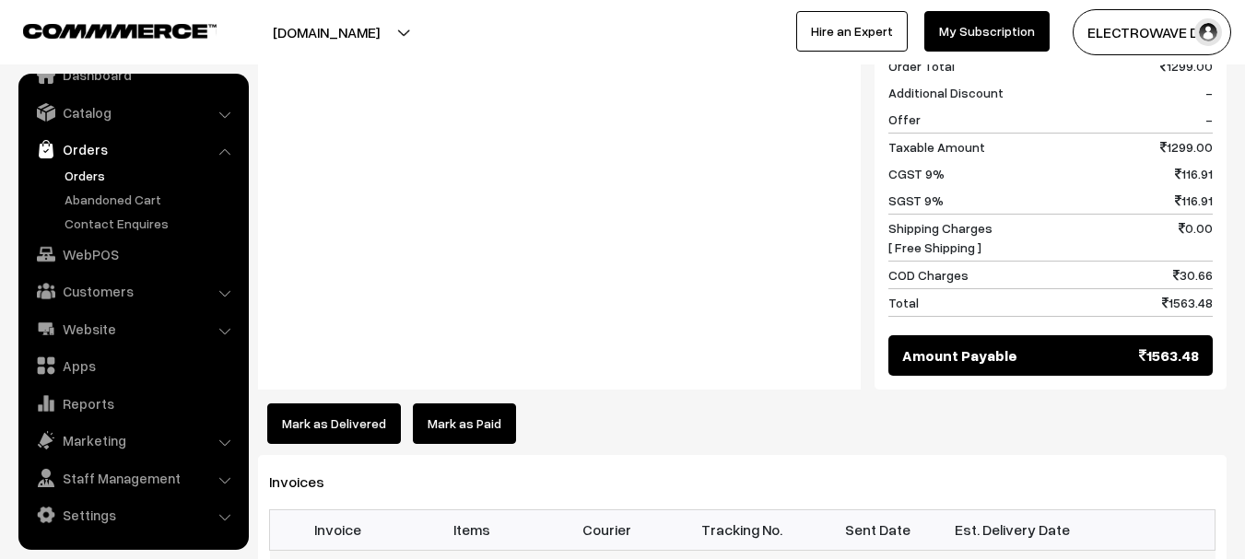
scroll to position [921, 0]
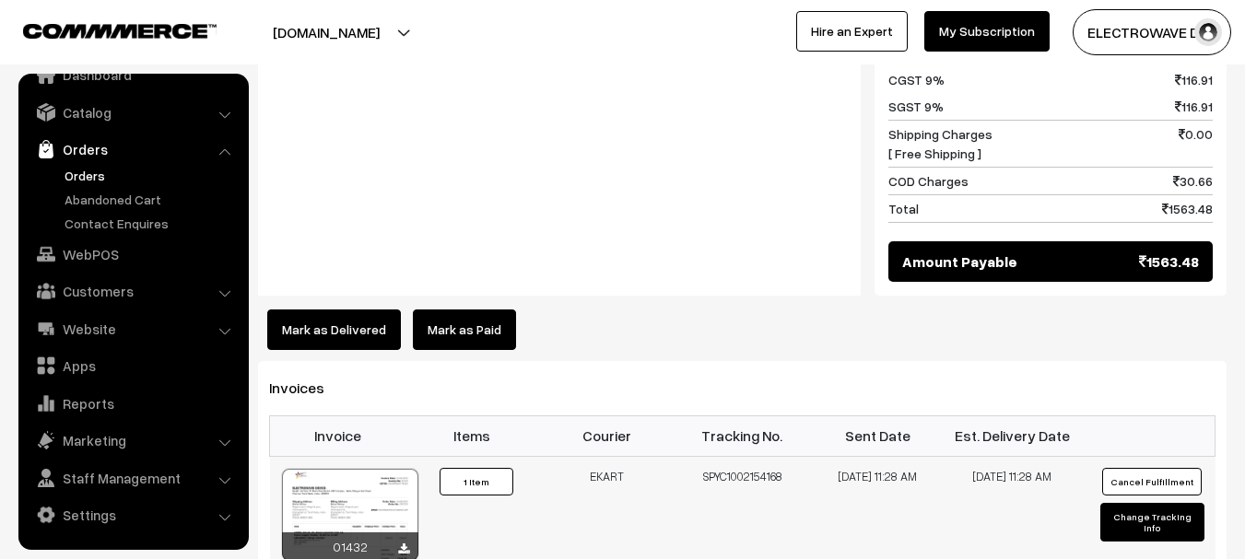
click at [1142, 468] on button "Cancel Fulfillment" at bounding box center [1152, 482] width 100 height 28
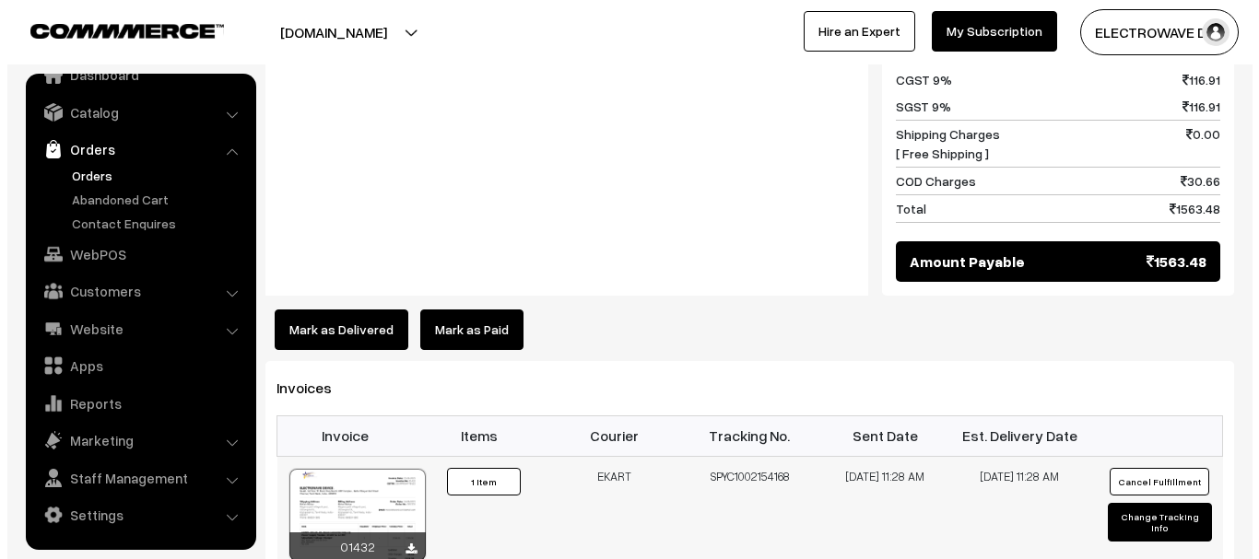
scroll to position [920, 0]
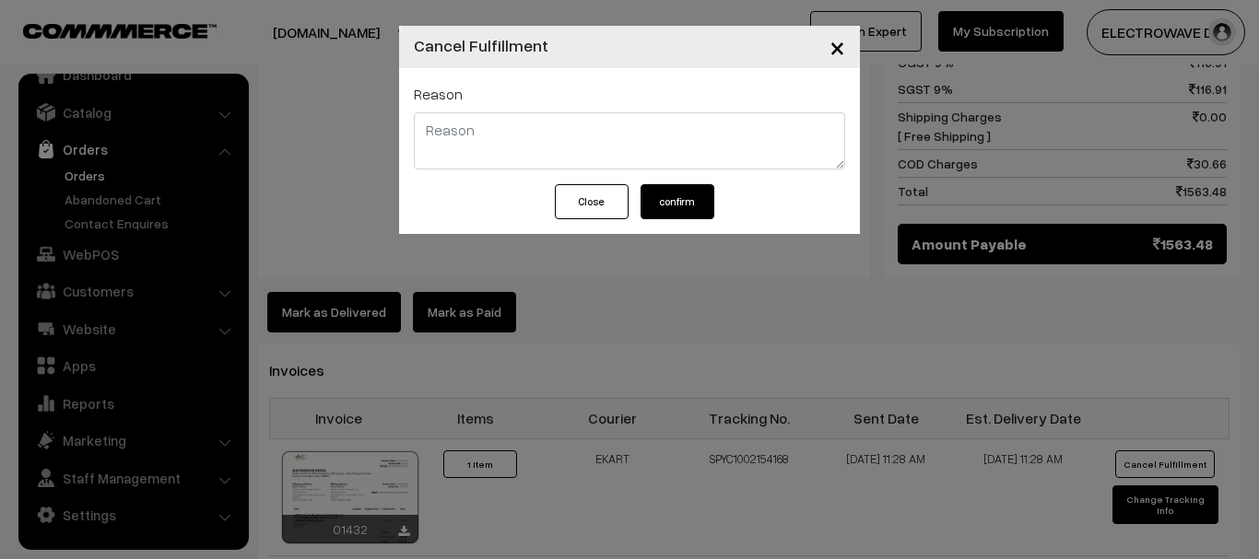
click at [522, 144] on textarea at bounding box center [629, 140] width 431 height 57
type textarea "no stock"
click at [698, 199] on button "confirm" at bounding box center [677, 201] width 74 height 35
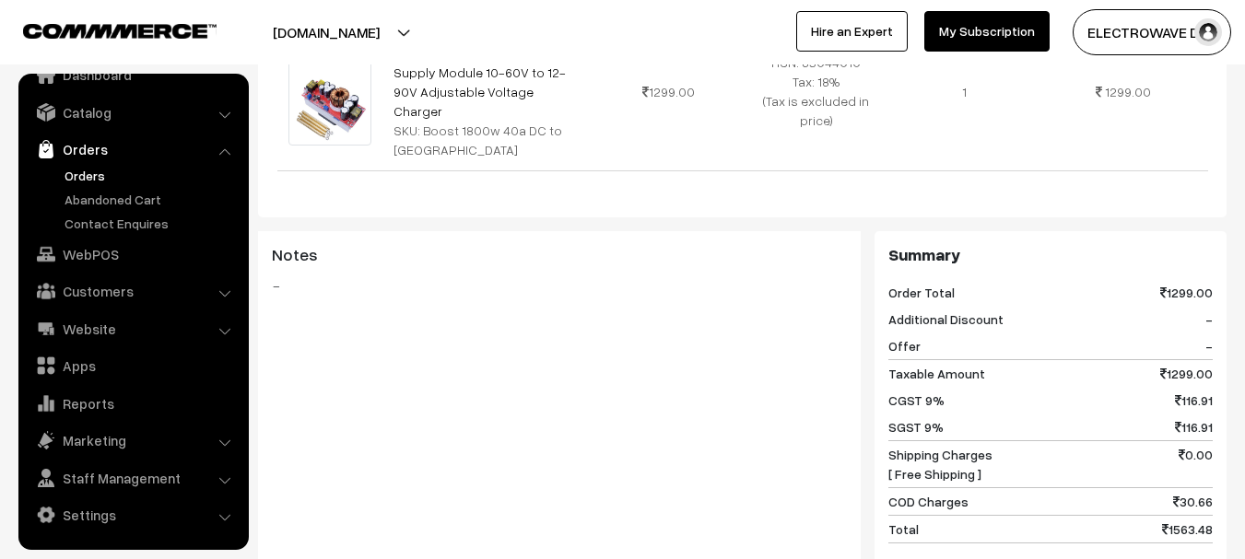
scroll to position [921, 0]
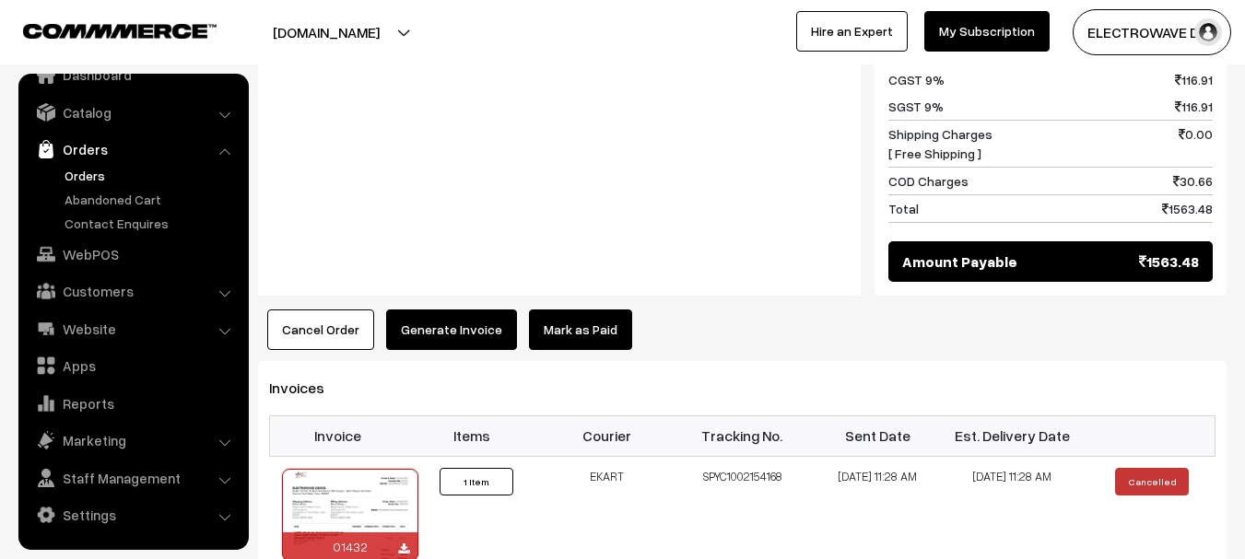
click at [324, 310] on button "Cancel Order" at bounding box center [320, 330] width 107 height 41
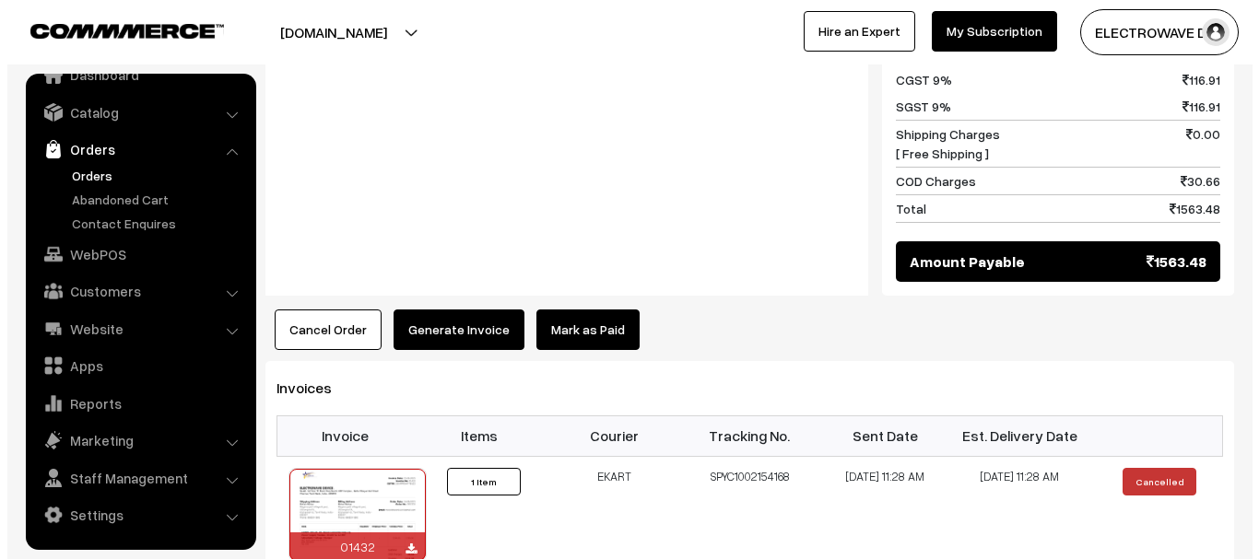
scroll to position [920, 0]
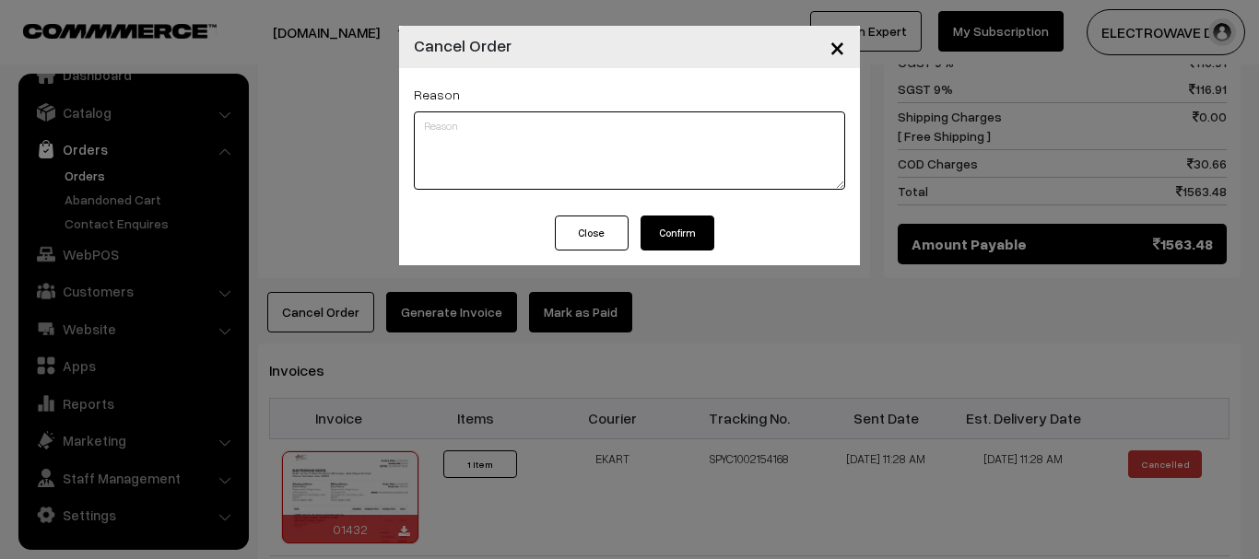
click at [595, 168] on textarea at bounding box center [629, 150] width 431 height 78
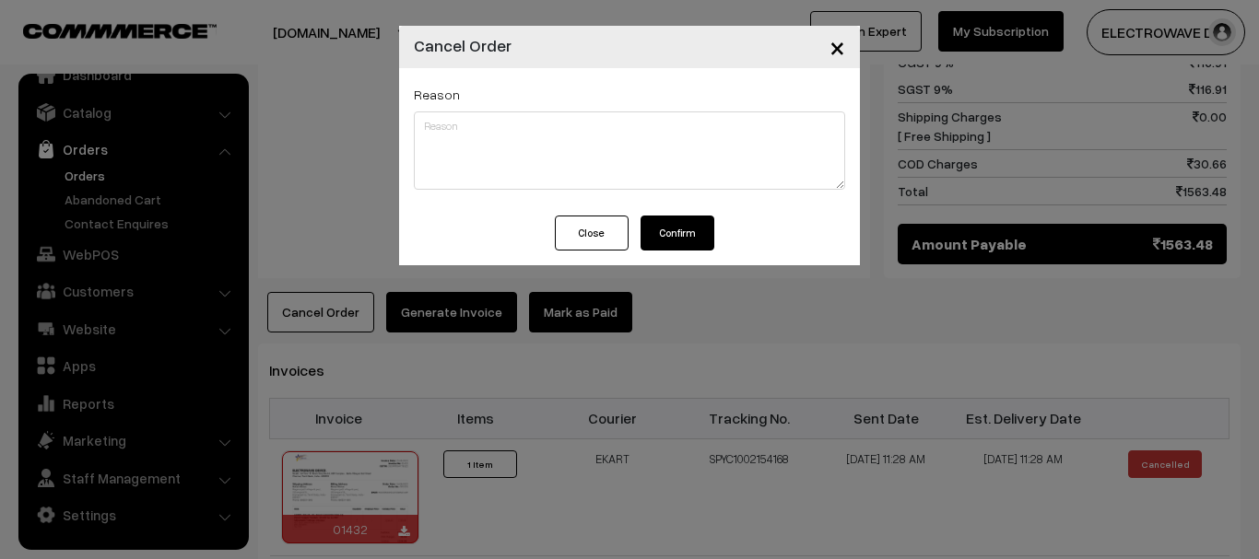
click at [680, 232] on button "Confirm" at bounding box center [677, 233] width 74 height 35
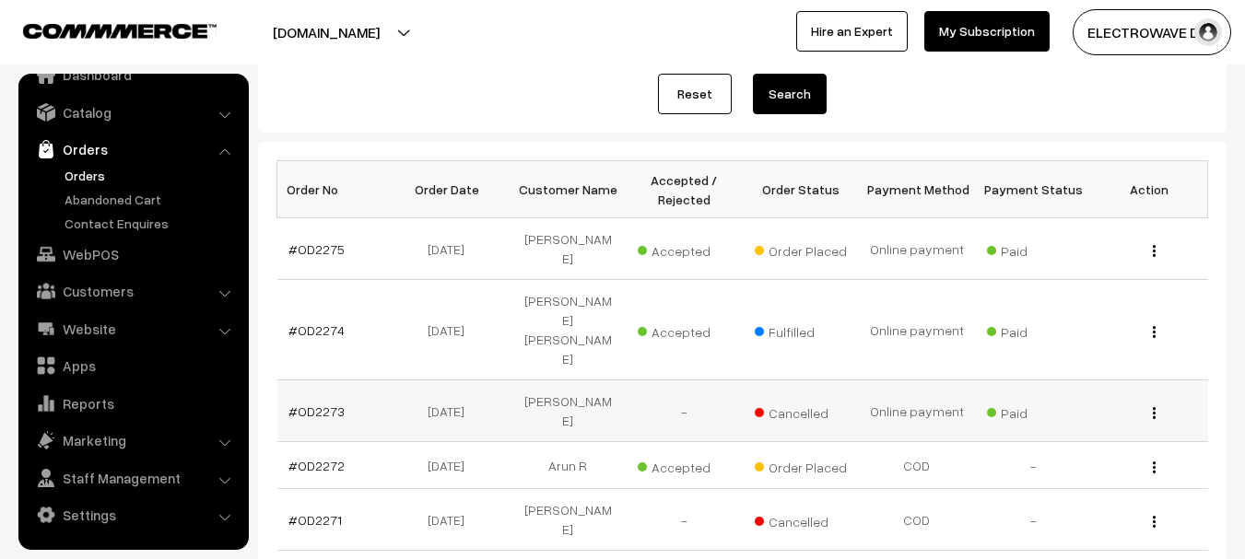
scroll to position [184, 0]
